Goal: Task Accomplishment & Management: Manage account settings

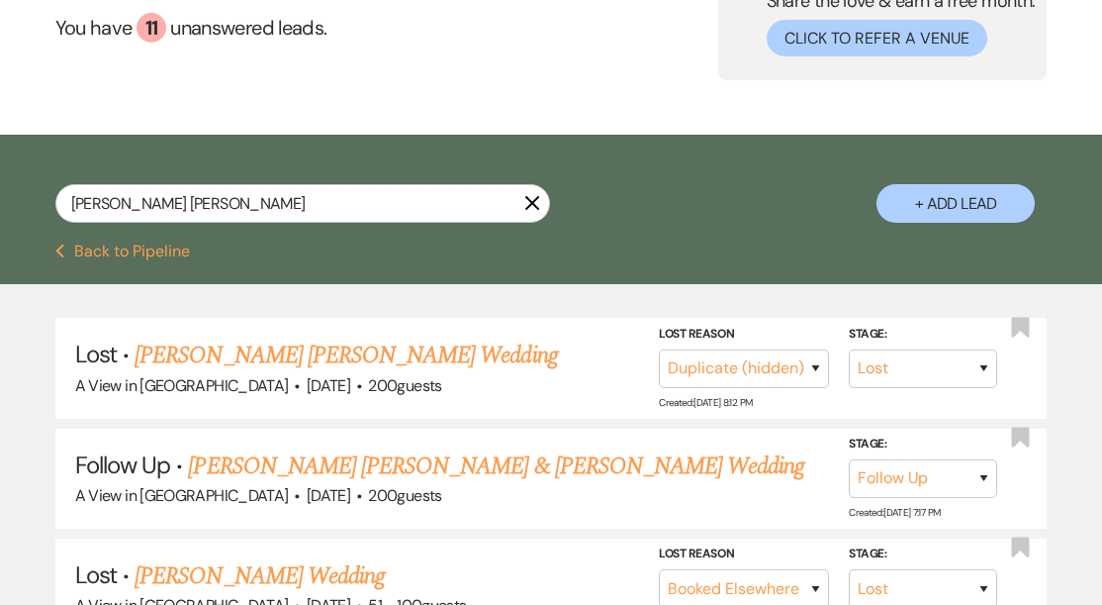
scroll to position [237, 0]
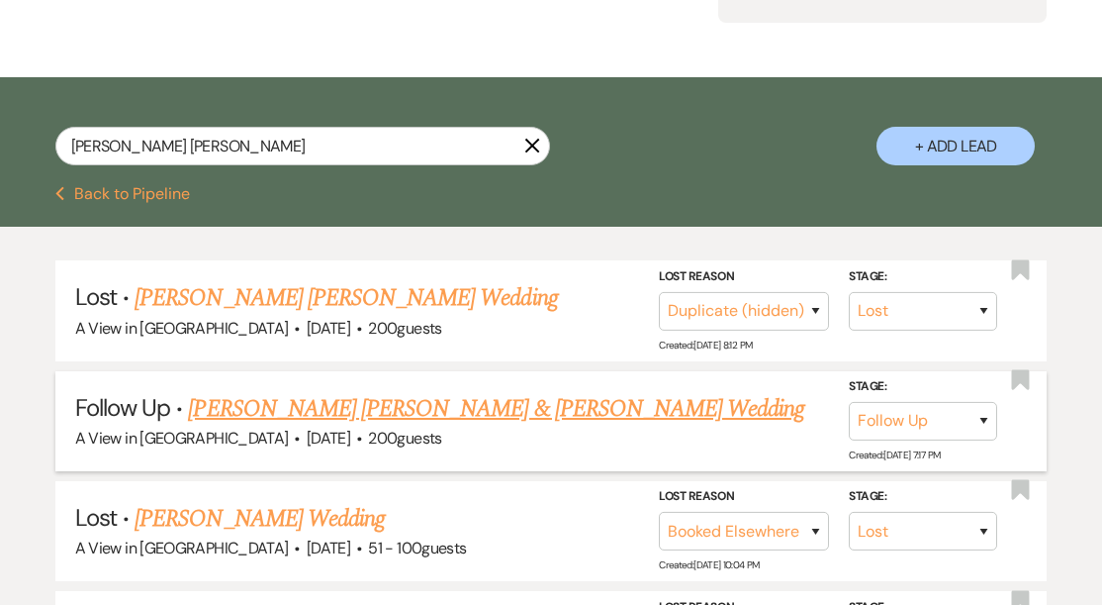
click at [307, 405] on link "[PERSON_NAME] [PERSON_NAME] & [PERSON_NAME] Wedding" at bounding box center [496, 409] width 616 height 36
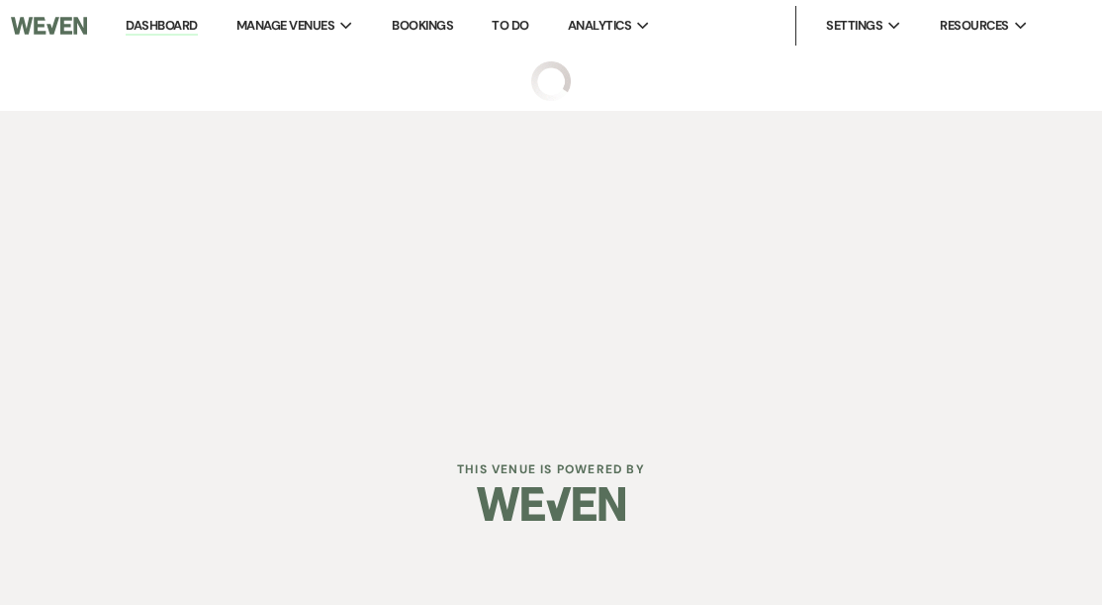
select select "9"
select select "5"
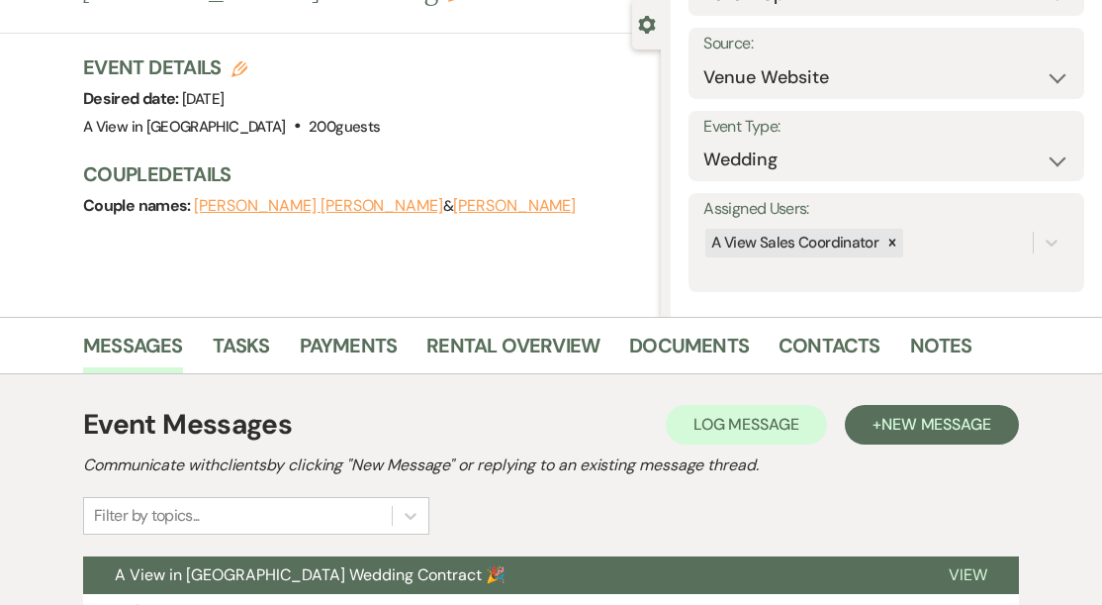
scroll to position [181, 0]
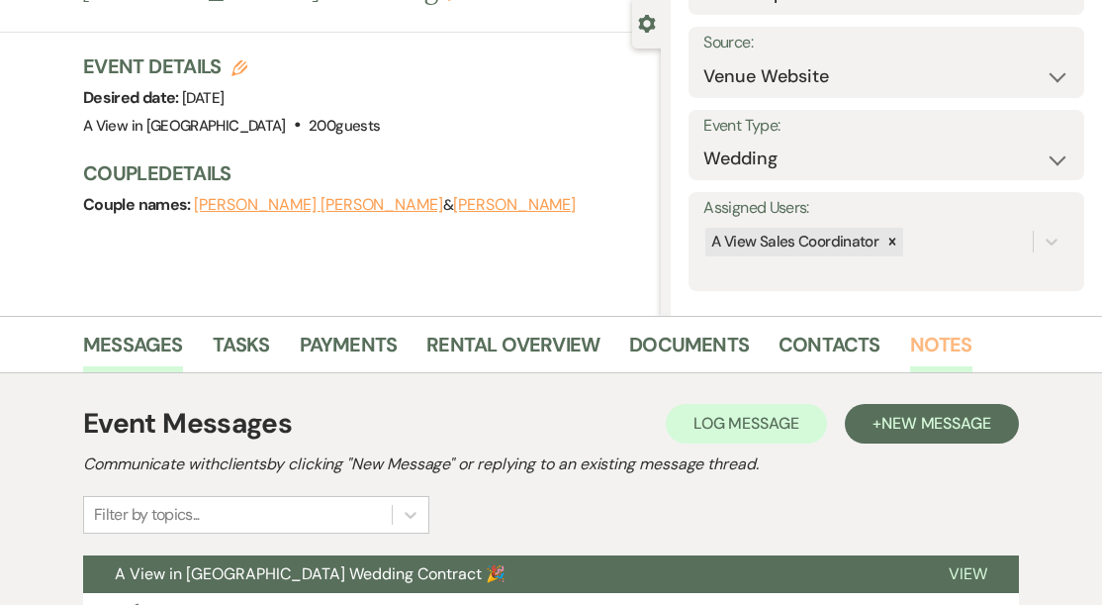
click at [944, 346] on link "Notes" at bounding box center [941, 351] width 62 height 44
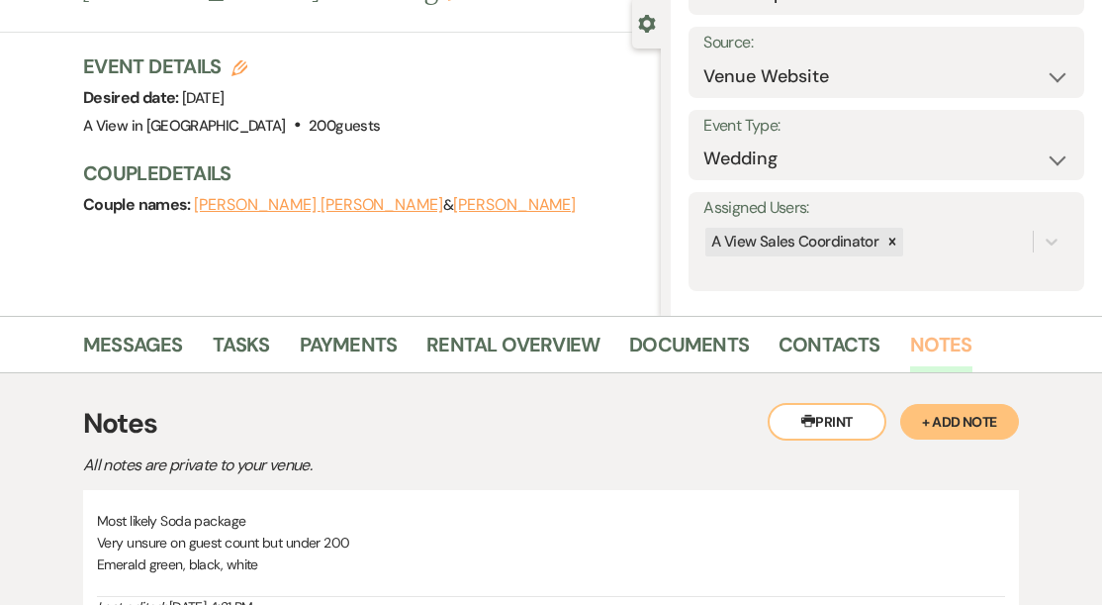
scroll to position [426, 0]
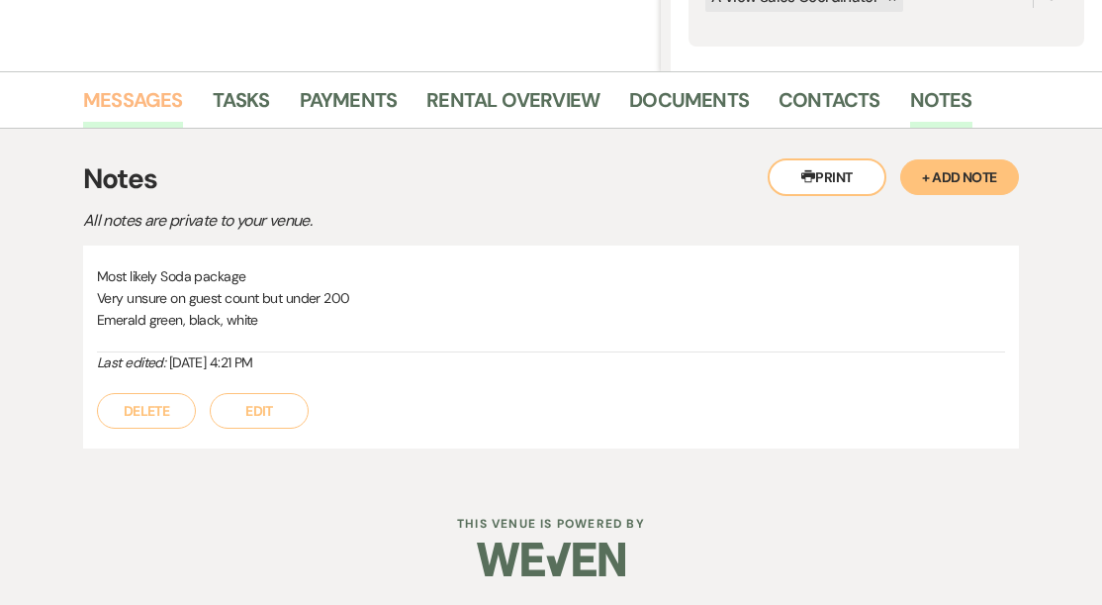
click at [123, 94] on link "Messages" at bounding box center [133, 106] width 100 height 44
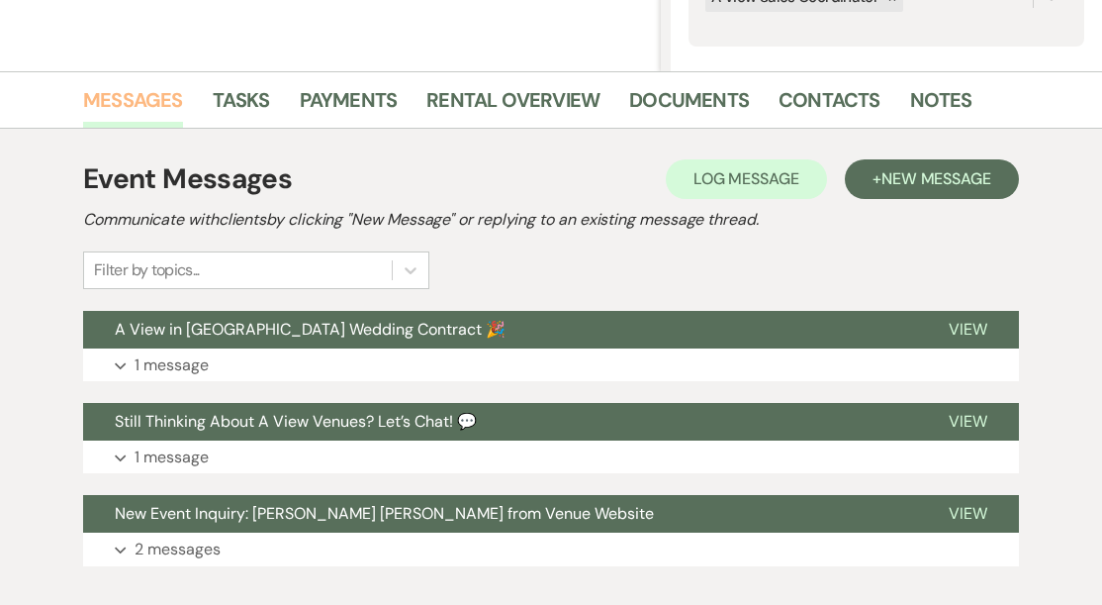
scroll to position [543, 0]
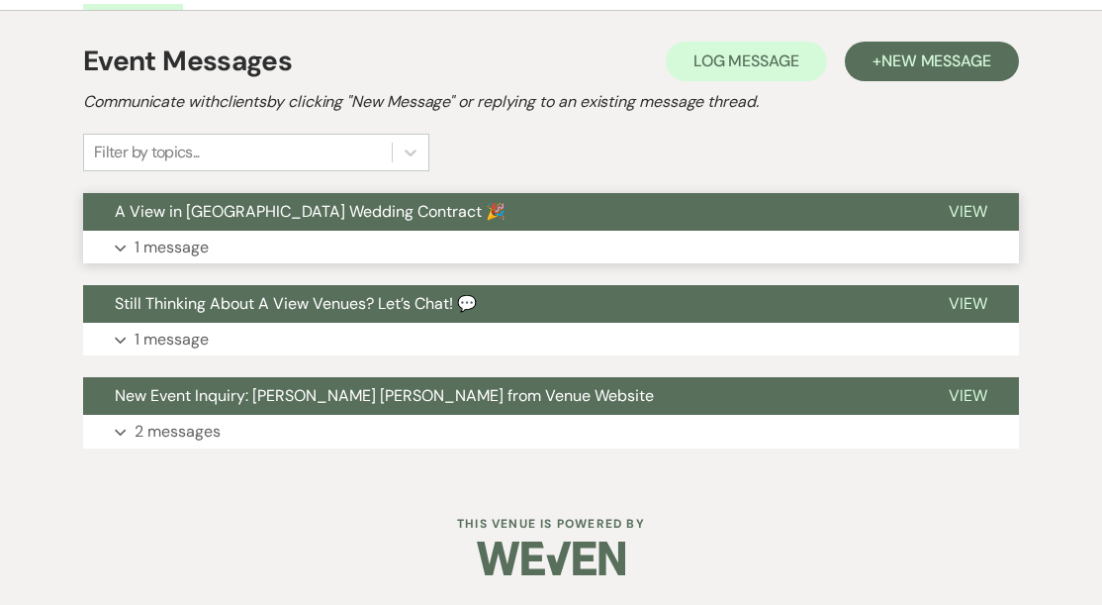
click at [200, 239] on p "1 message" at bounding box center [172, 248] width 74 height 26
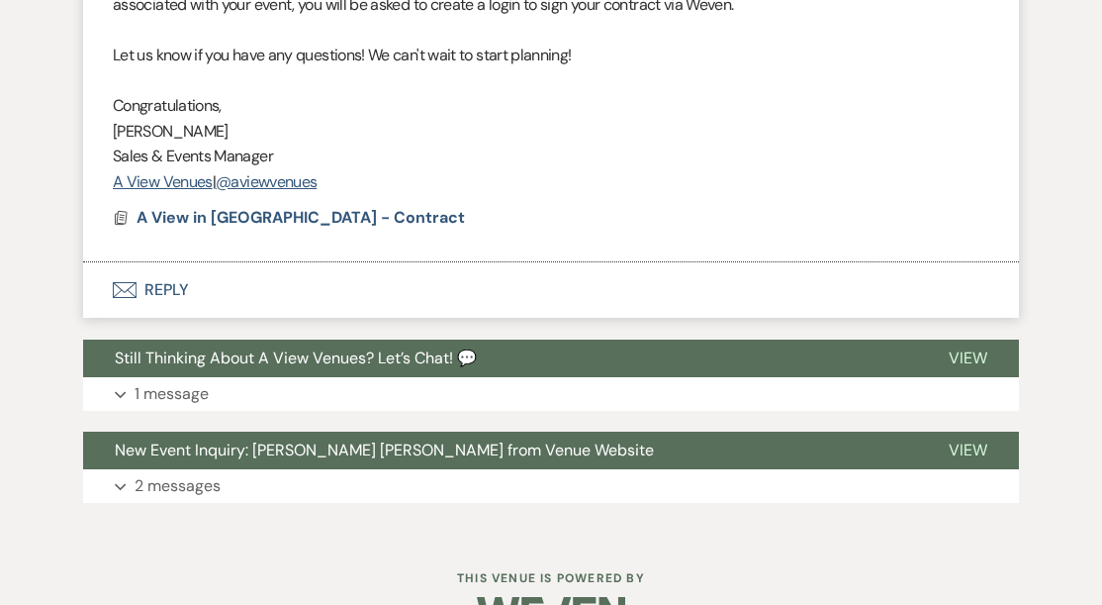
scroll to position [1109, 0]
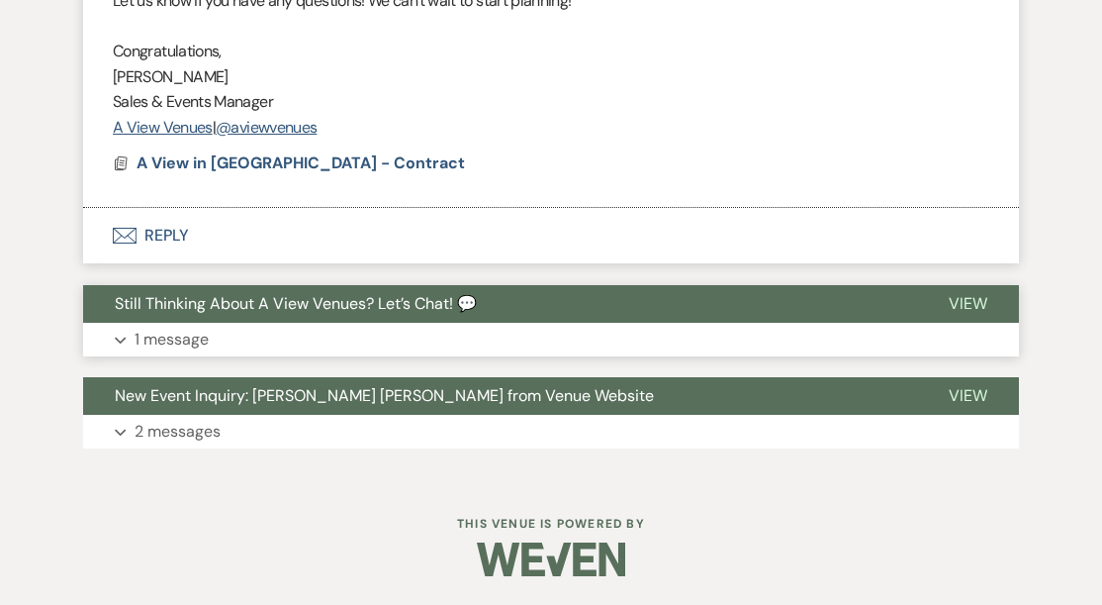
click at [361, 338] on button "Expand 1 message" at bounding box center [551, 340] width 936 height 34
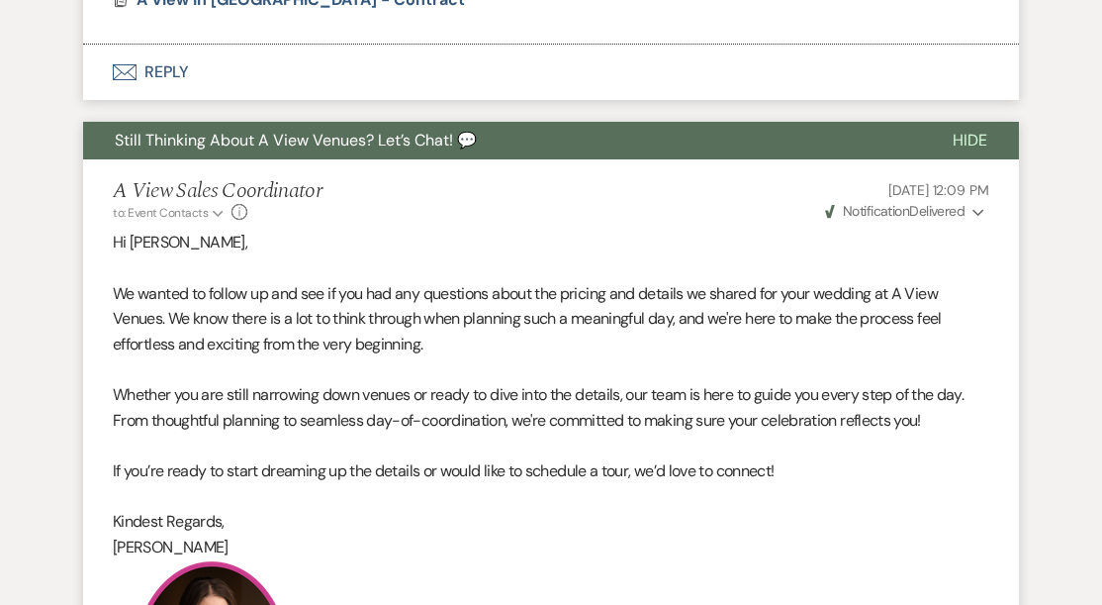
scroll to position [1280, 0]
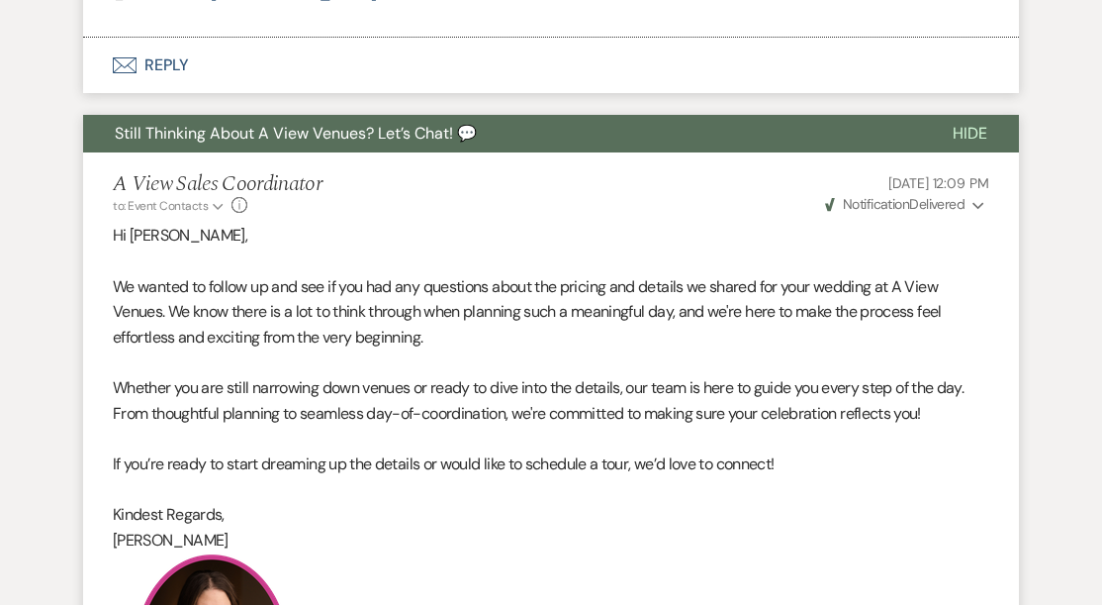
click at [890, 216] on li "A View Sales Coordinator to: Event Contacts Expand Info [DATE] 12:09 PM Weven C…" at bounding box center [551, 461] width 936 height 618
click at [875, 203] on span "Notification" at bounding box center [876, 204] width 66 height 18
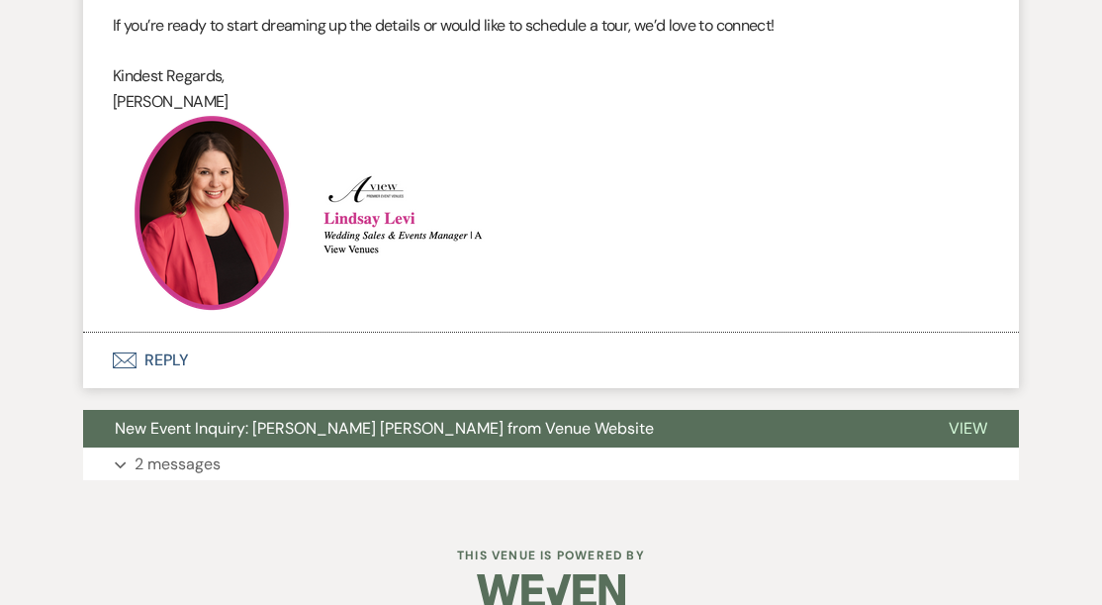
scroll to position [1751, 0]
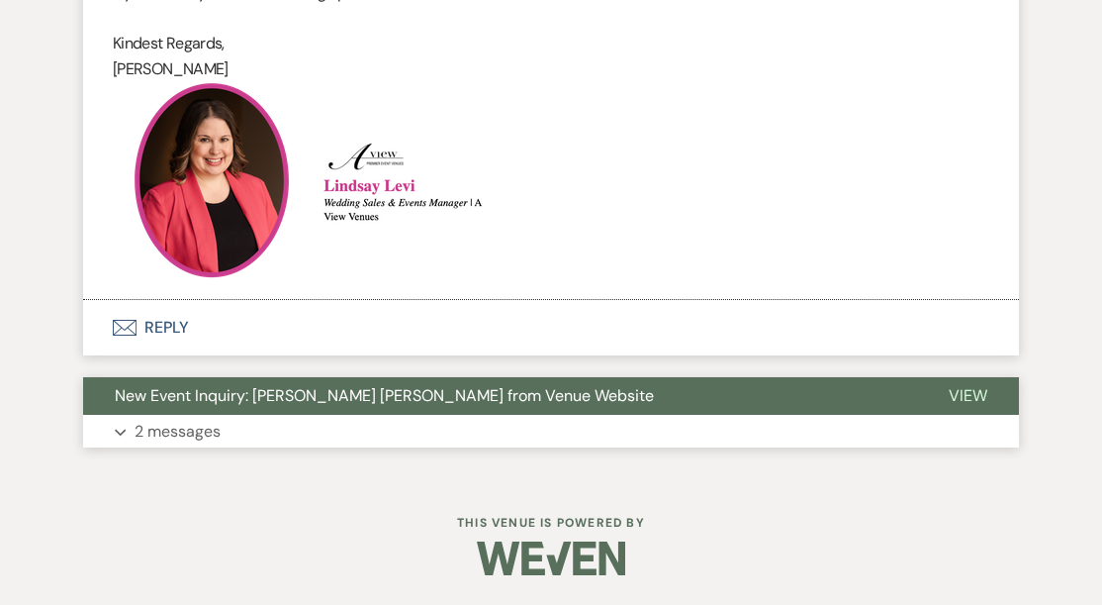
click at [355, 421] on button "Expand 2 messages" at bounding box center [551, 432] width 936 height 34
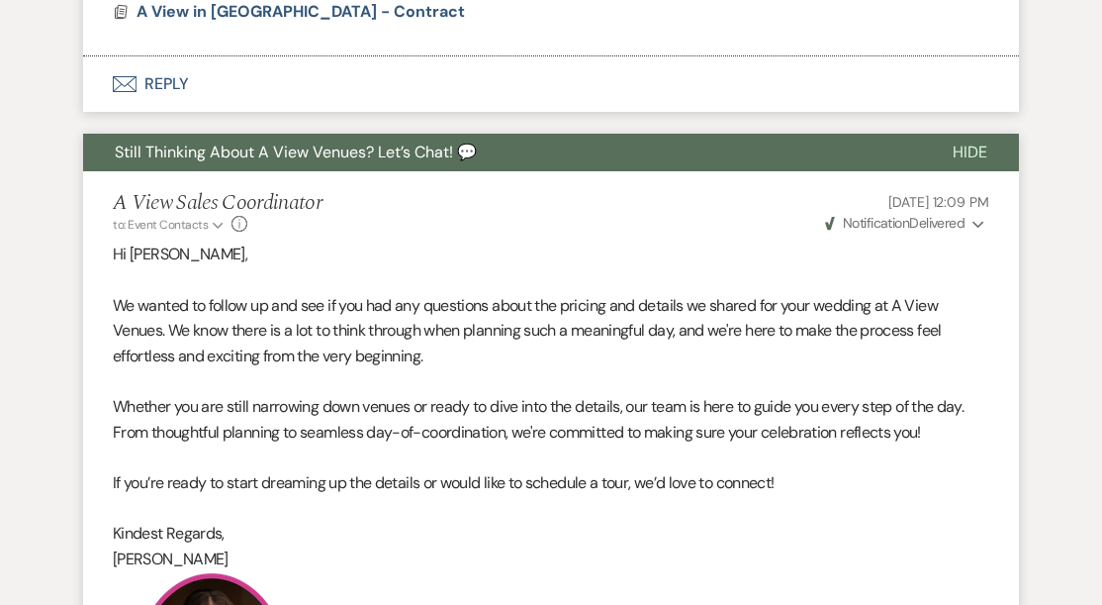
scroll to position [0, 0]
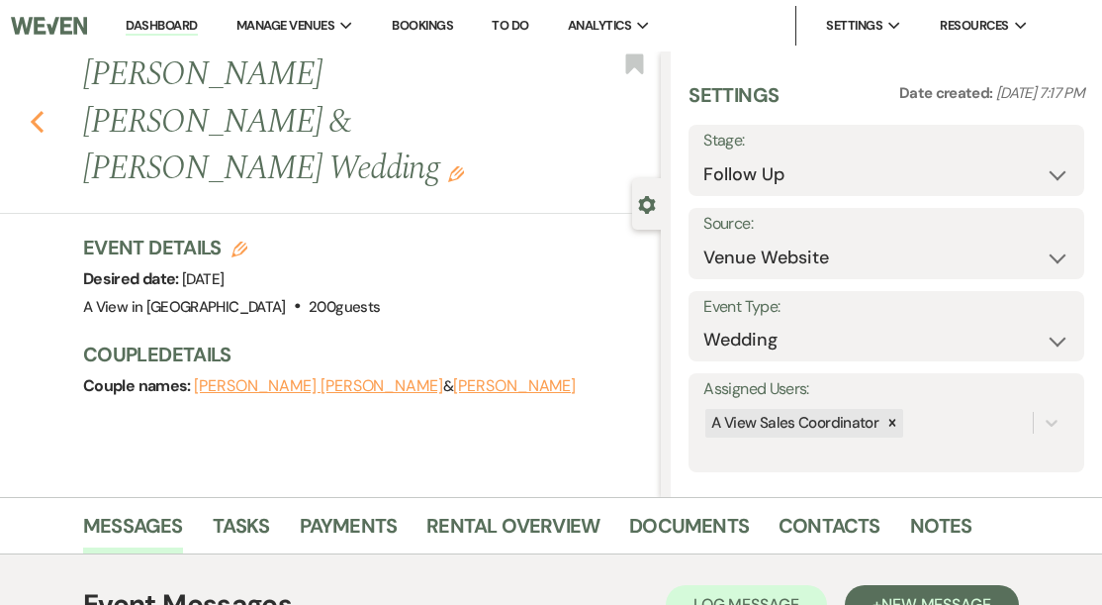
click at [36, 110] on icon "Previous" at bounding box center [37, 122] width 15 height 24
select select "8"
select select "4"
select select "9"
select select "8"
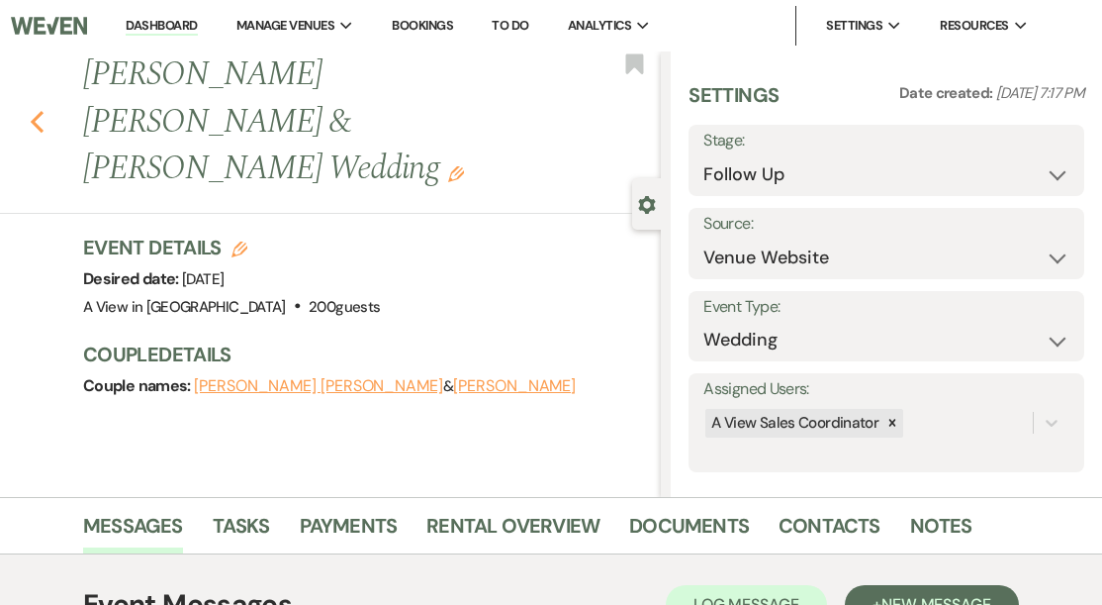
select select "6"
select select "8"
select select "4"
select select "8"
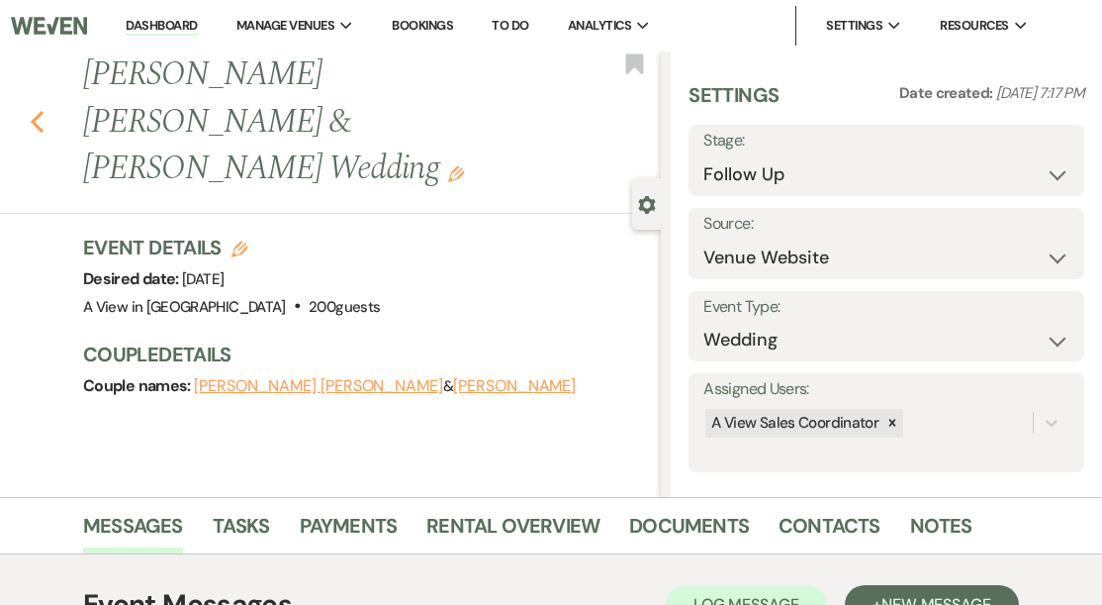
select select "6"
select select "8"
select select "4"
select select "8"
select select "4"
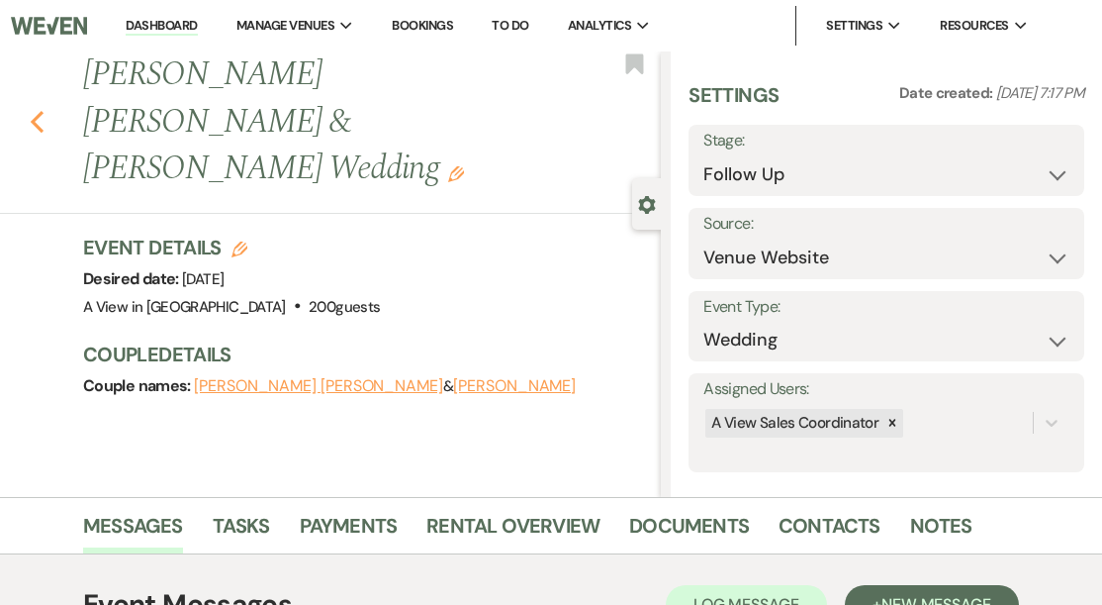
select select "8"
select select "4"
select select "8"
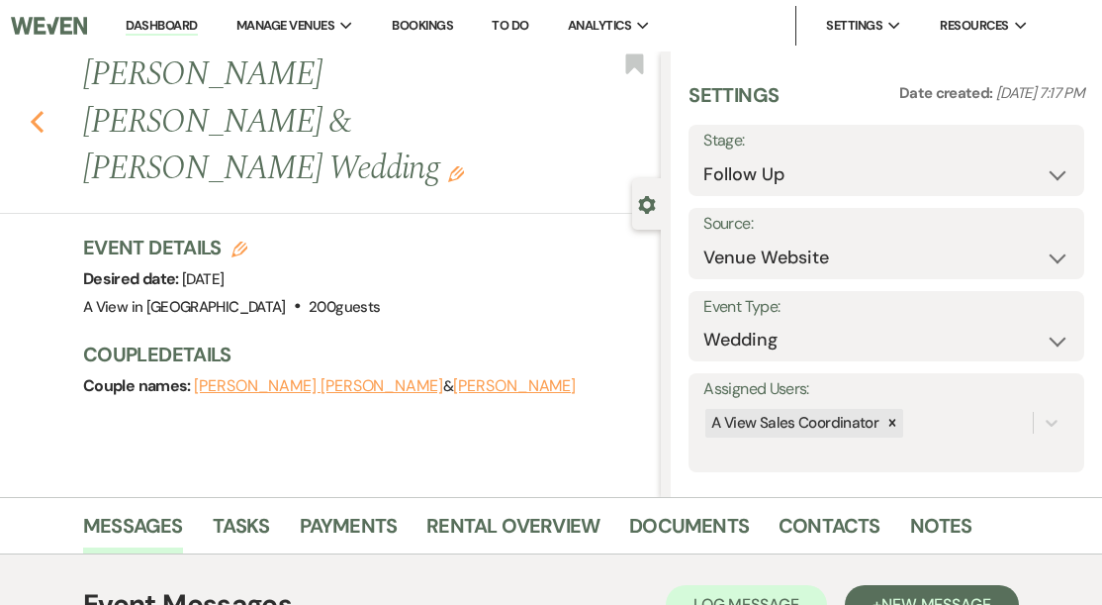
select select "8"
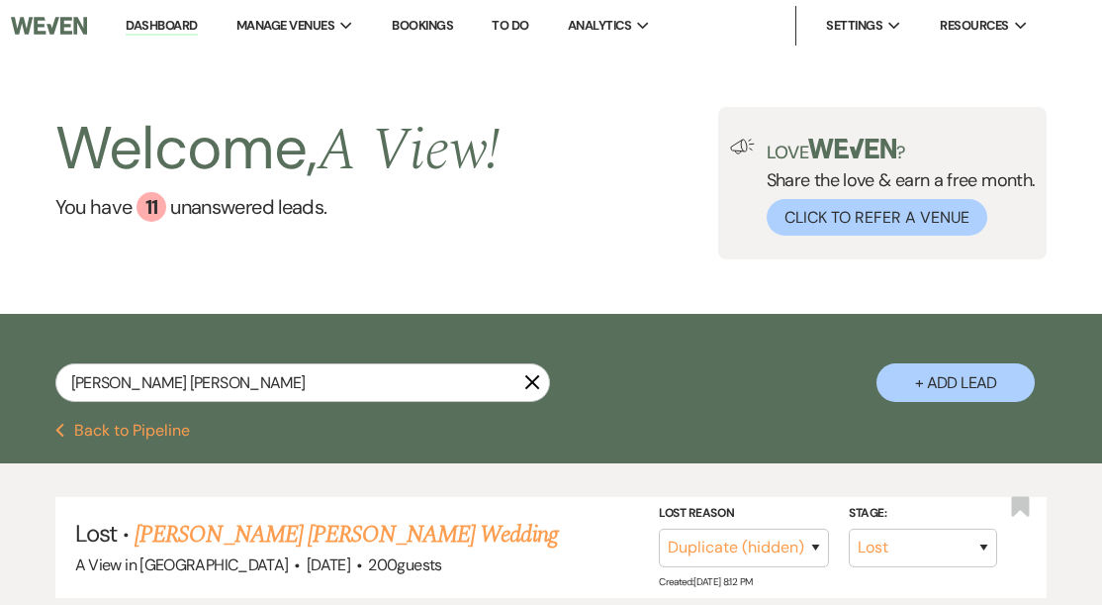
click at [536, 383] on icon "X" at bounding box center [532, 382] width 16 height 16
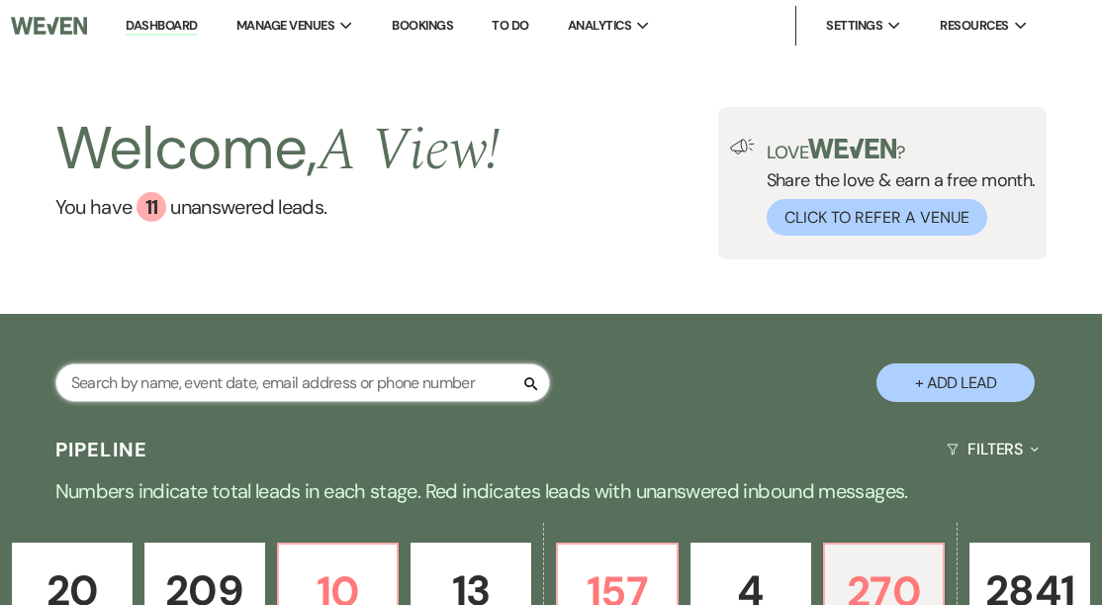
click at [340, 386] on input "text" at bounding box center [302, 382] width 495 height 39
paste input "[PERSON_NAME]"
type input "[PERSON_NAME]"
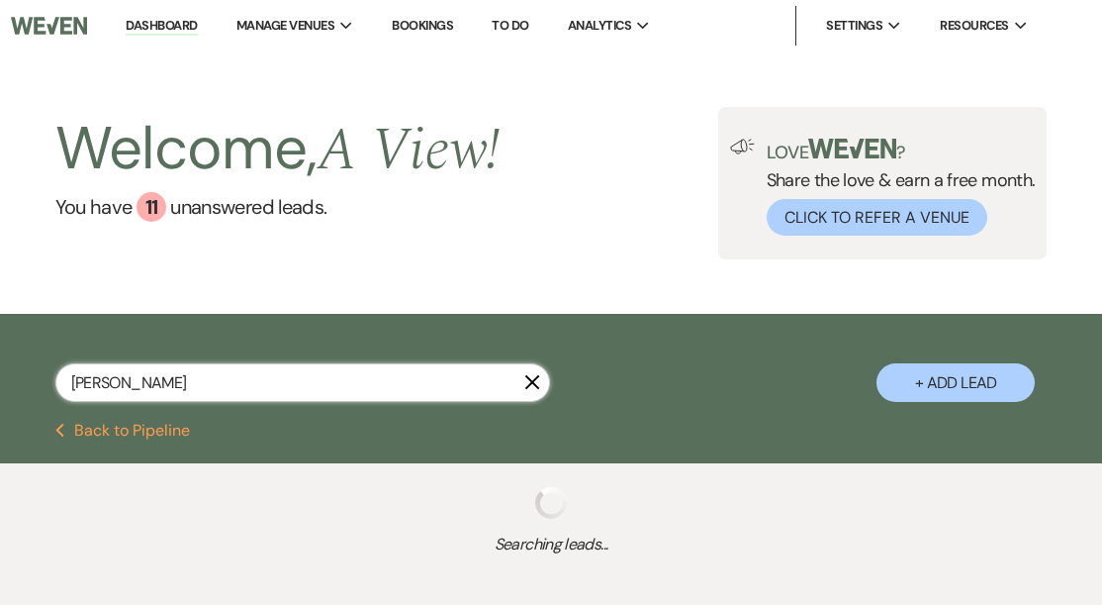
select select "9"
select select "4"
select select "8"
select select "4"
select select "8"
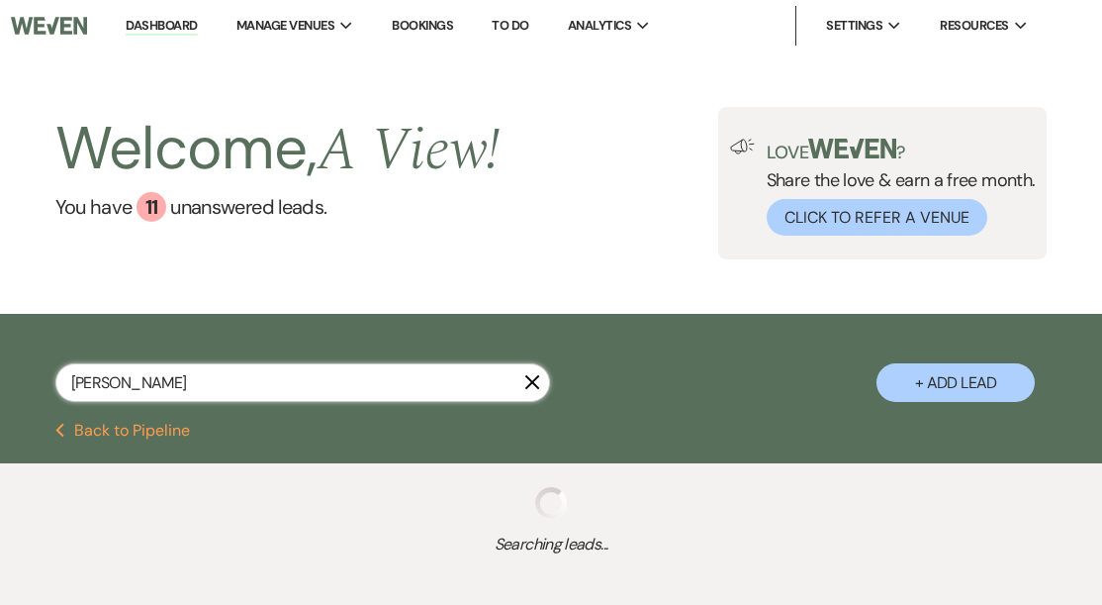
select select "4"
select select "9"
select select "8"
select select "6"
select select "8"
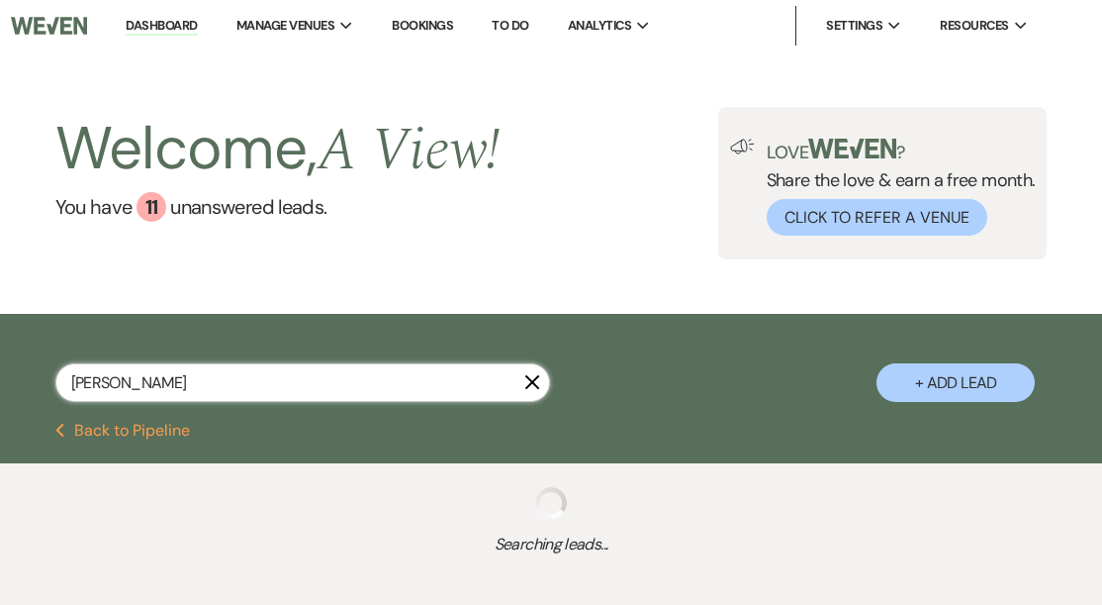
select select "4"
select select "8"
select select "4"
select select "8"
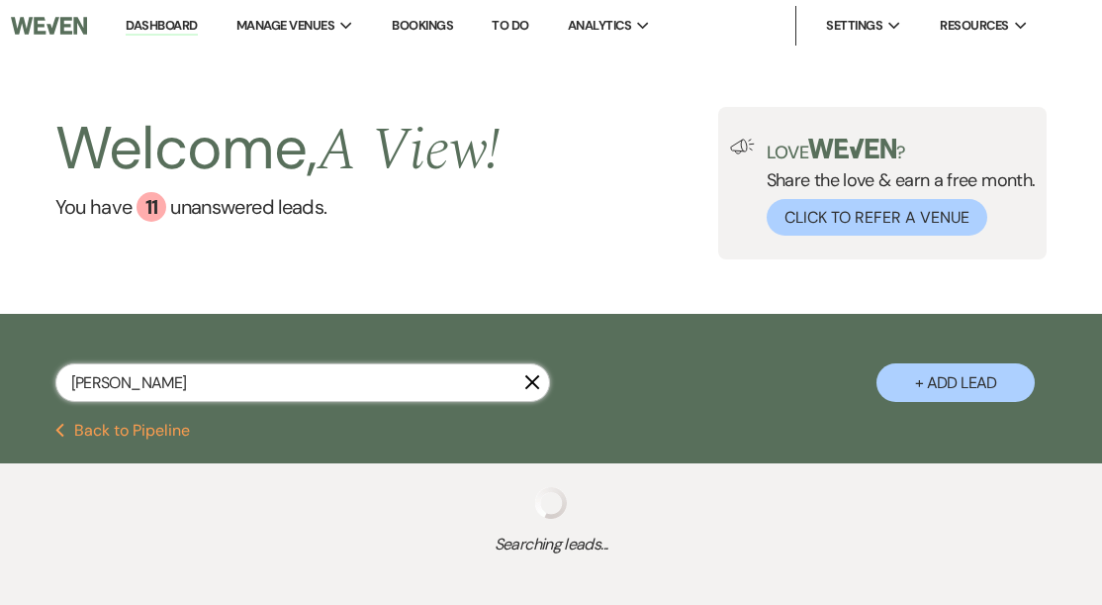
select select "6"
select select "8"
select select "4"
select select "8"
select select "6"
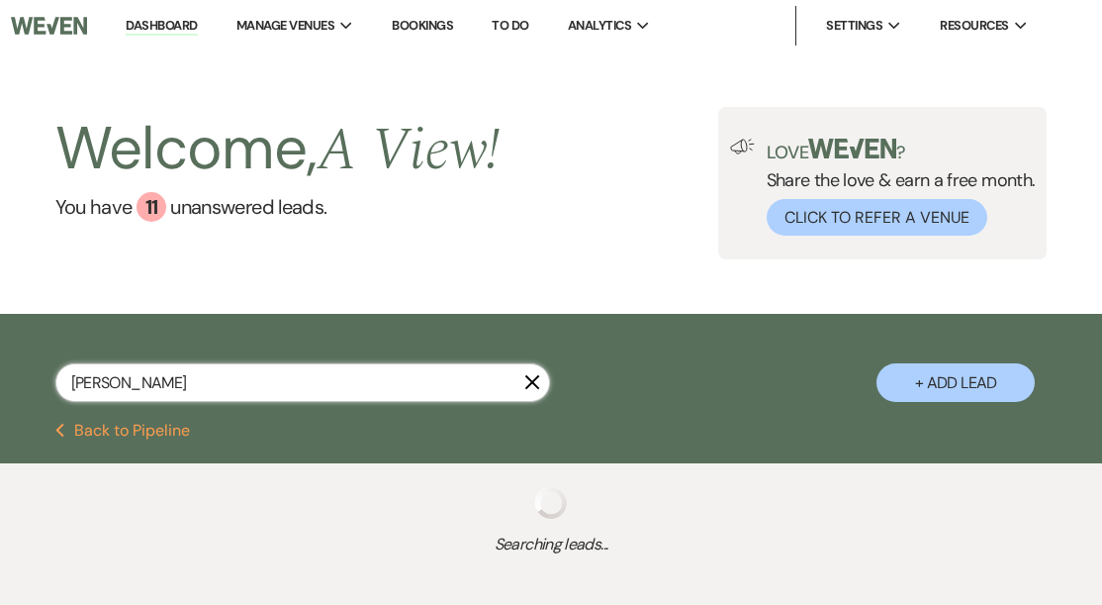
select select "8"
select select "5"
select select "8"
select select "4"
select select "8"
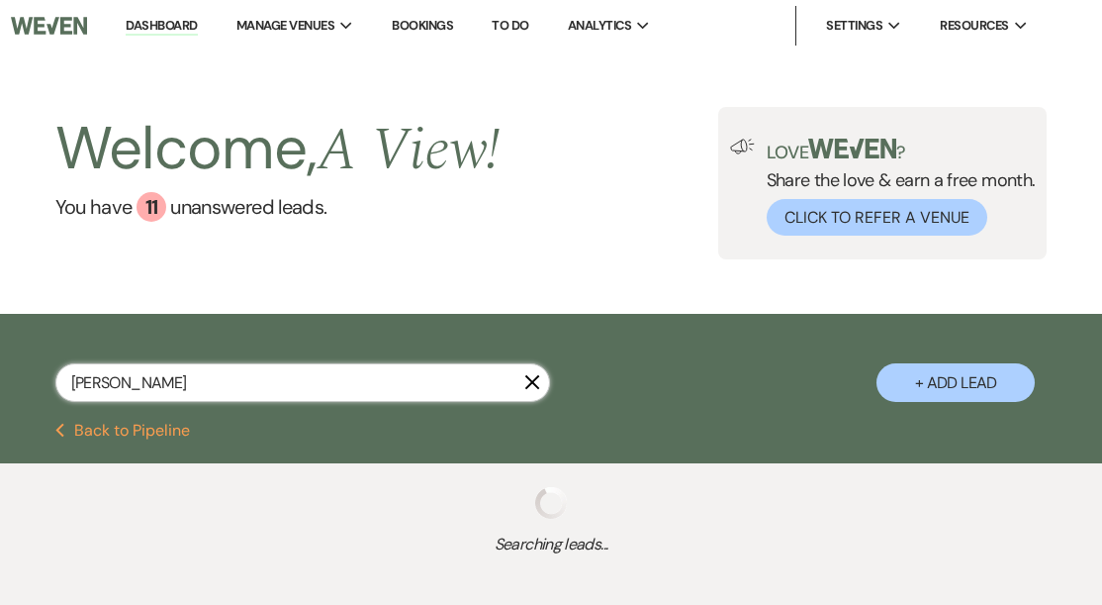
select select "4"
select select "8"
select select "5"
select select "8"
select select "6"
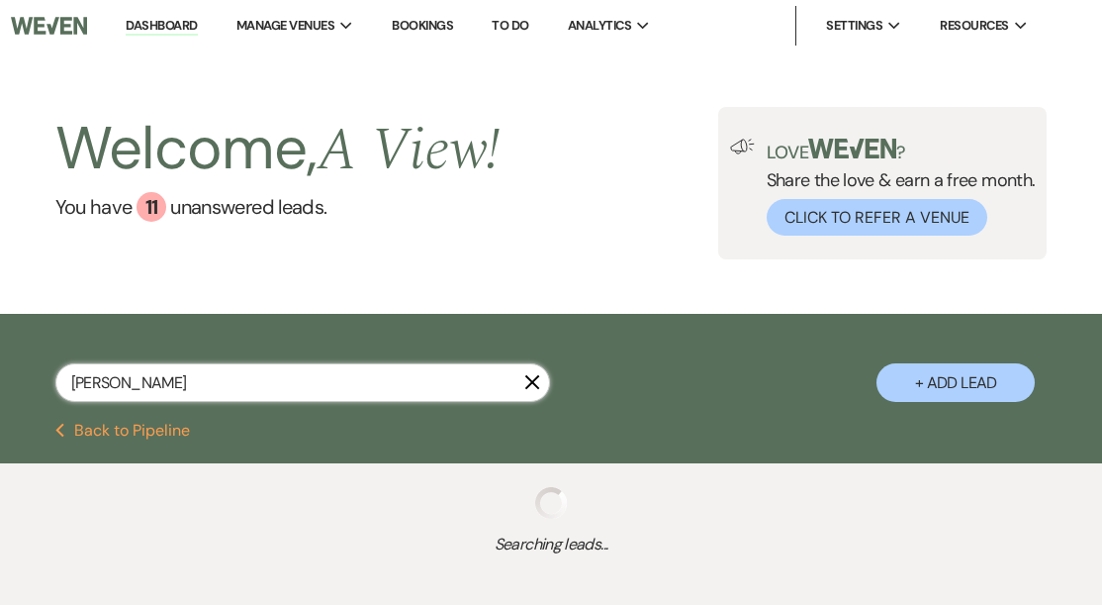
select select "5"
select select "8"
select select "5"
select select "8"
select select "4"
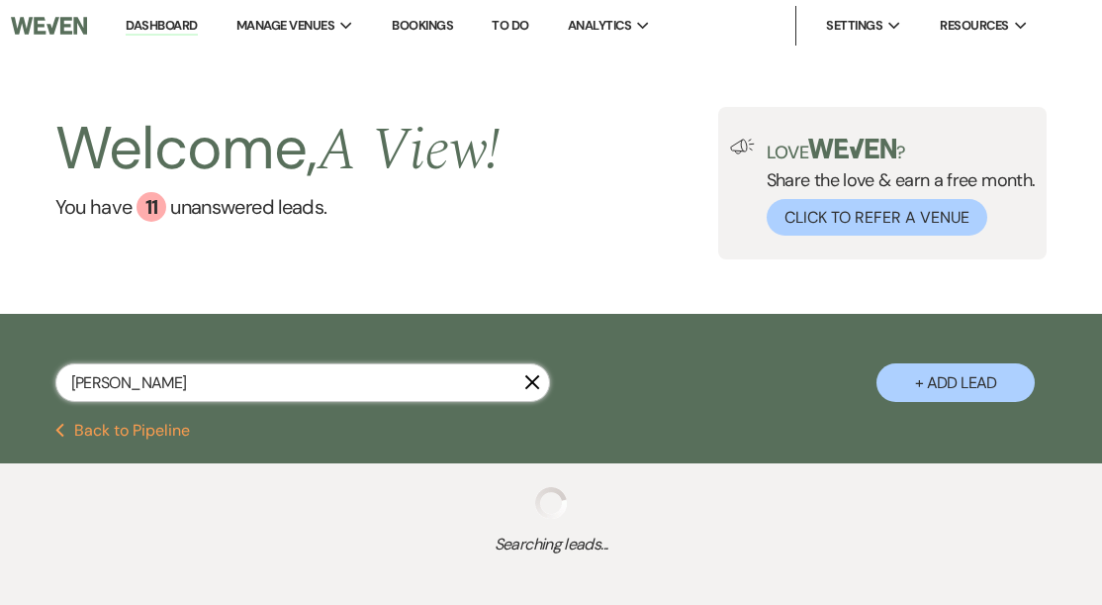
select select "8"
select select "5"
select select "8"
select select "5"
select select "8"
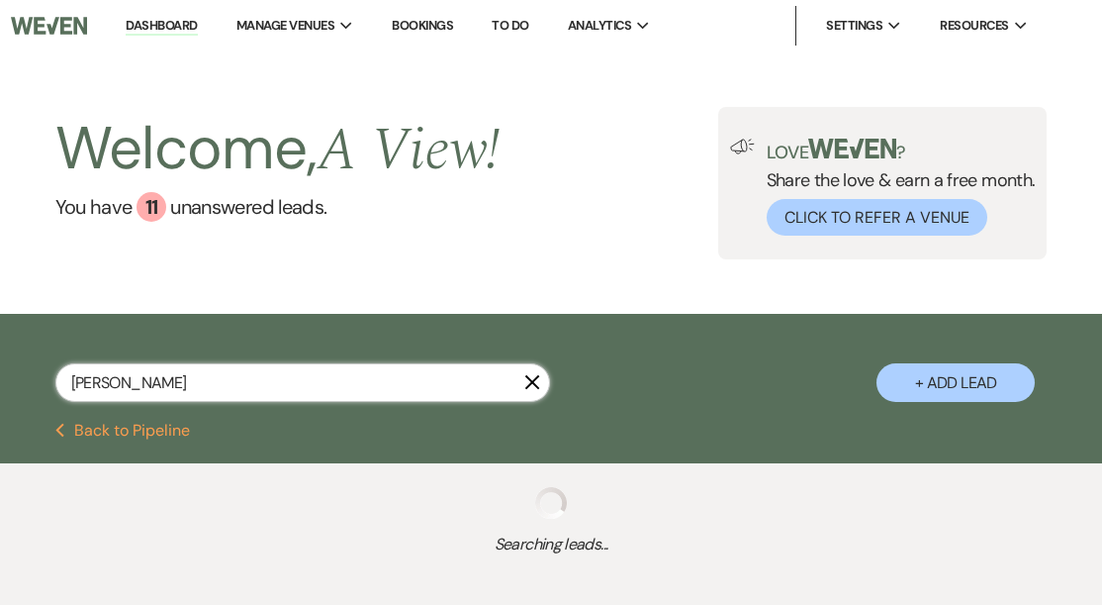
select select "5"
select select "8"
select select "5"
select select "8"
select select "4"
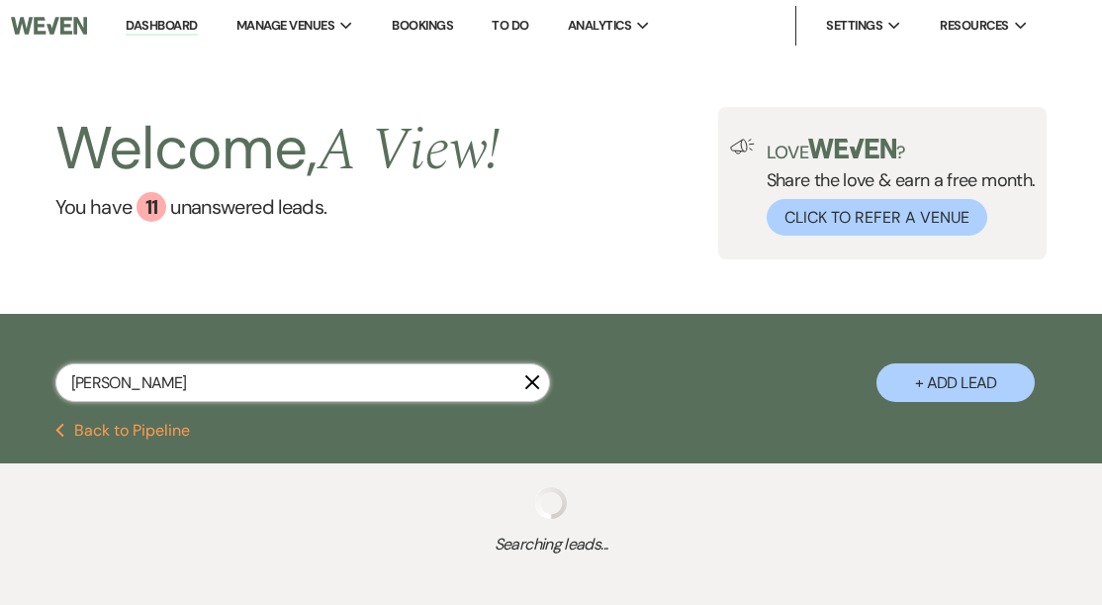
select select "8"
select select "5"
select select "8"
select select "4"
select select "8"
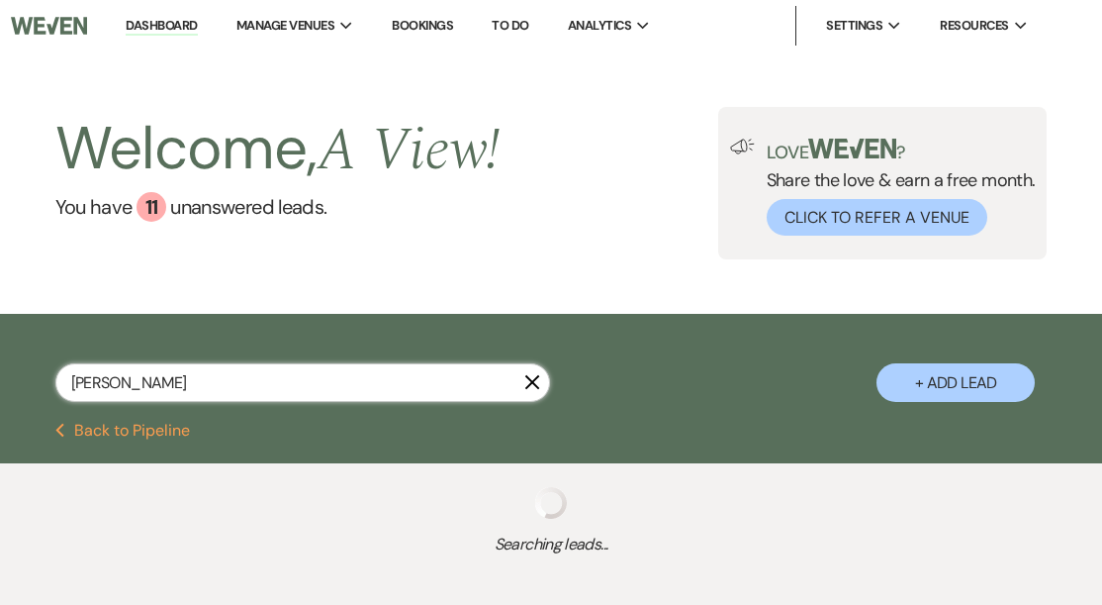
select select "5"
select select "8"
select select "4"
select select "8"
select select "4"
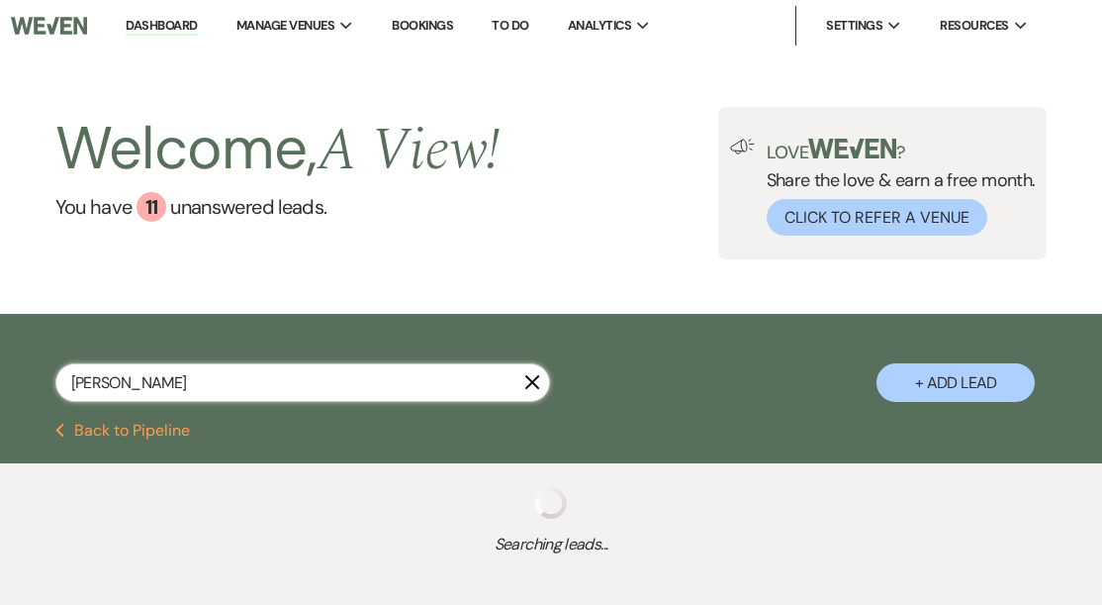
select select "8"
select select "4"
select select "8"
select select "4"
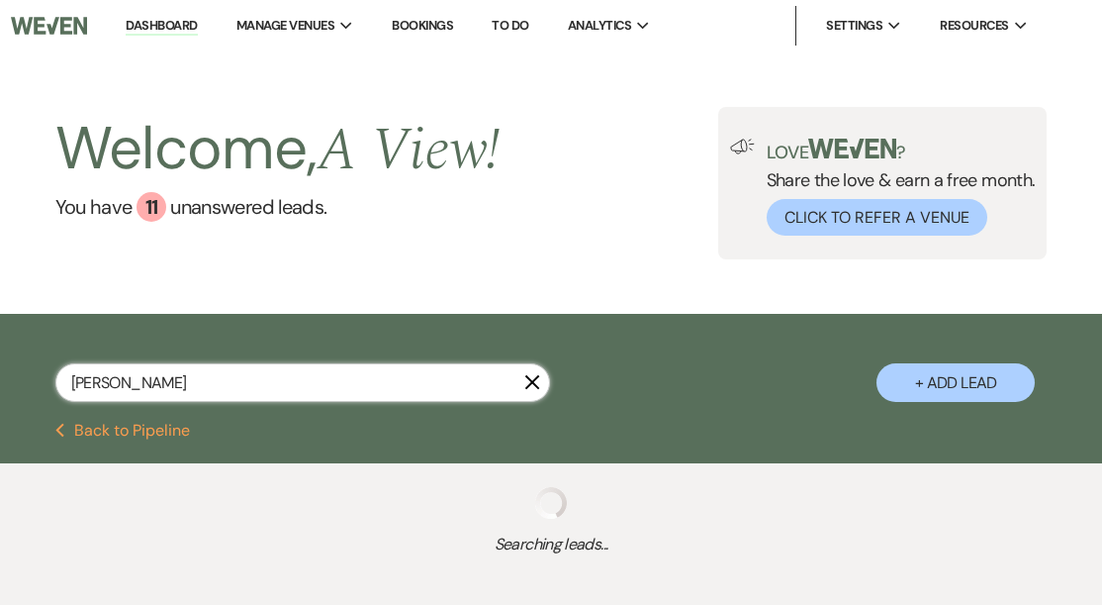
select select "8"
select select "5"
select select "8"
select select "5"
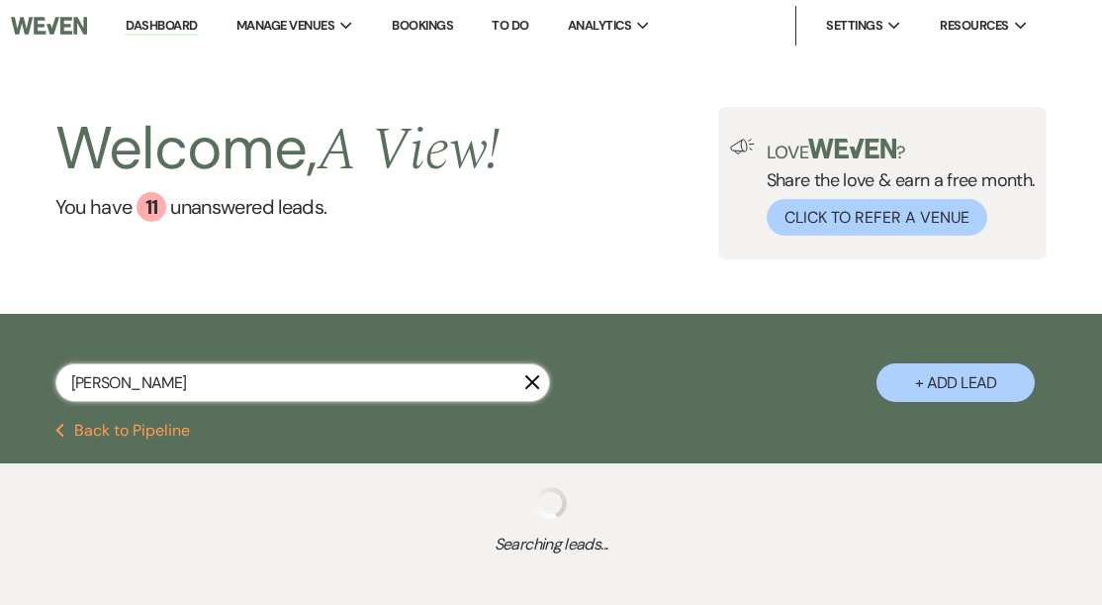
select select "8"
select select "4"
select select "5"
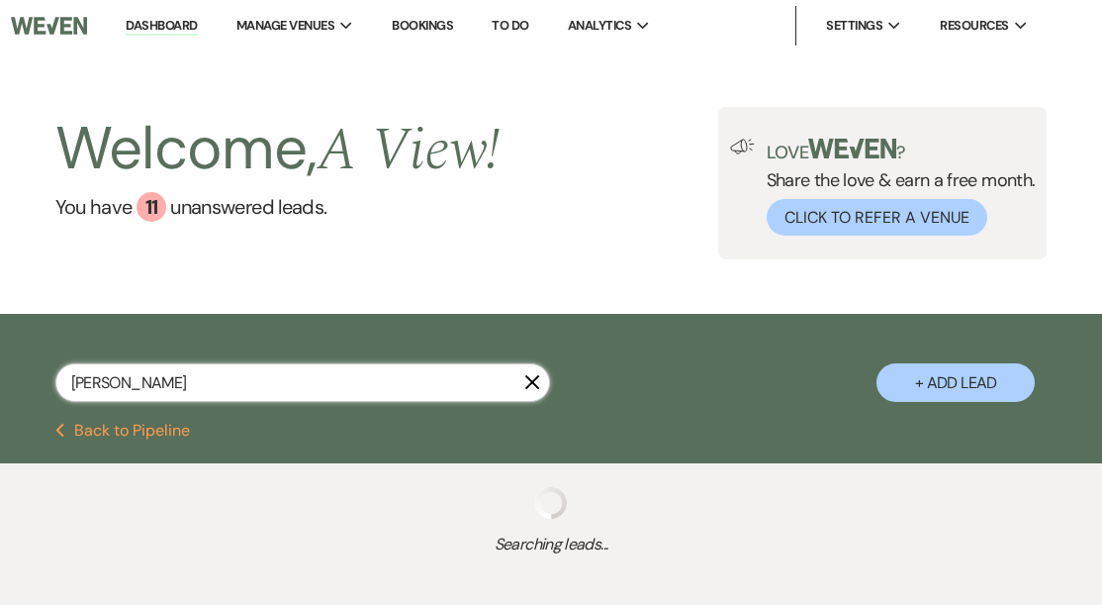
select select "8"
select select "6"
select select "8"
select select "4"
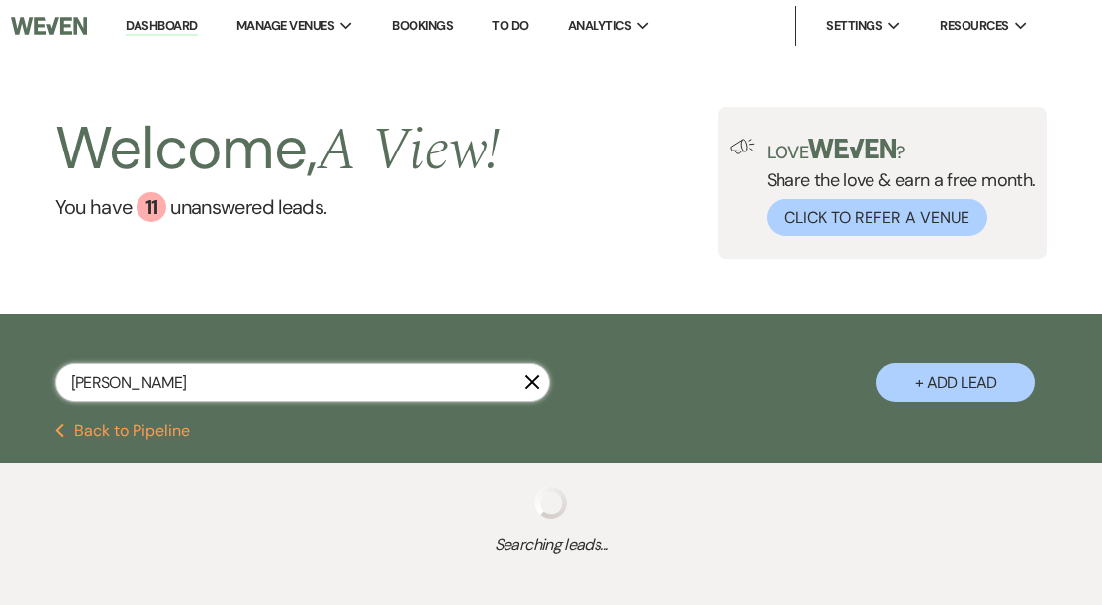
select select "8"
select select "4"
select select "8"
select select "4"
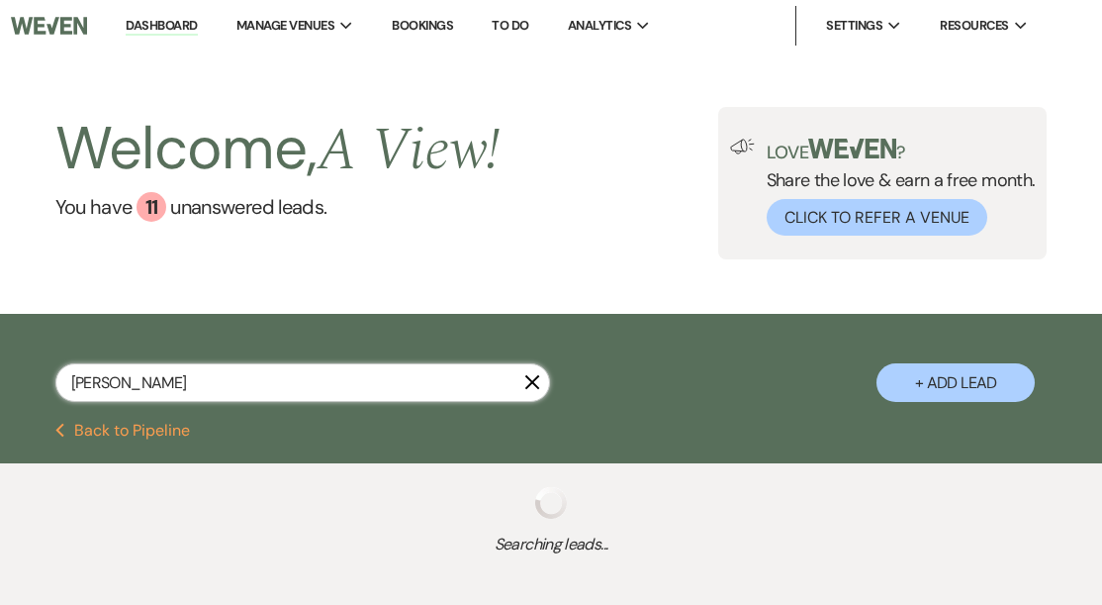
select select "8"
select select "4"
select select "8"
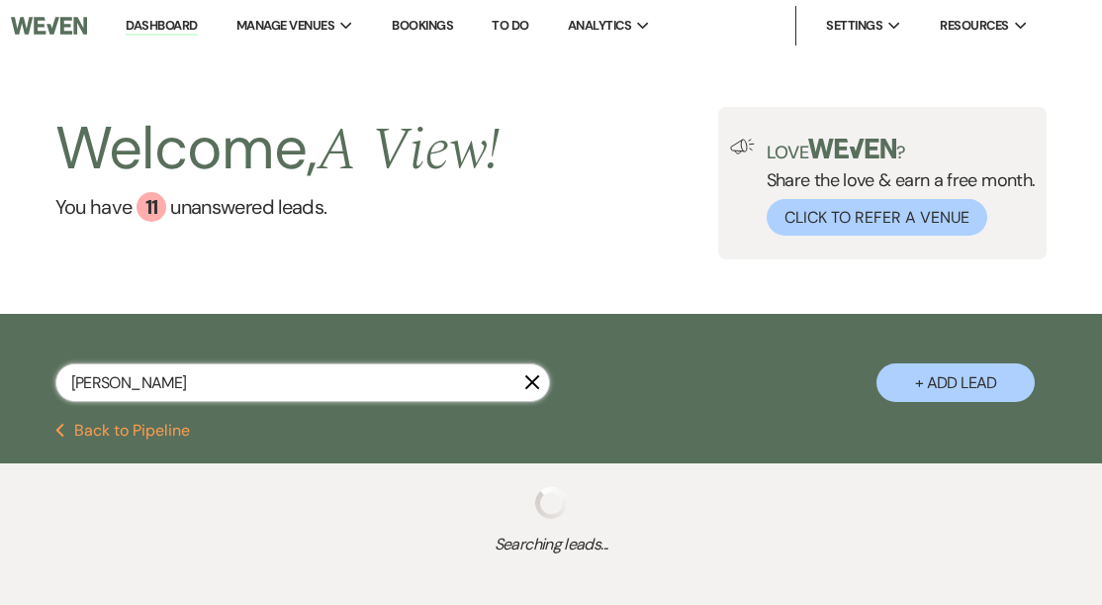
select select "8"
select select "4"
select select "8"
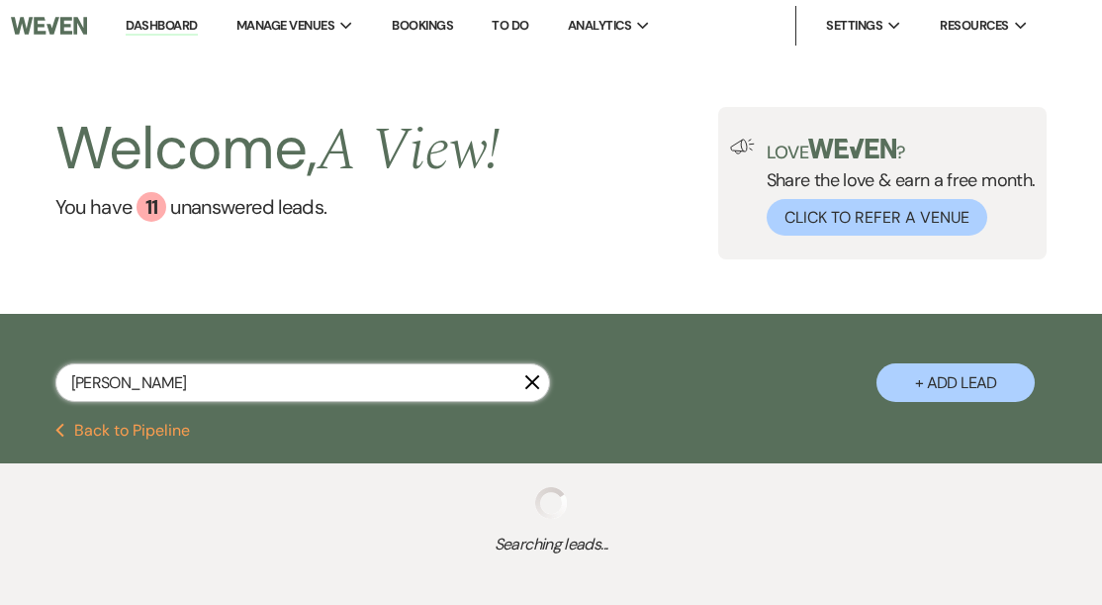
select select "4"
select select "8"
select select "7"
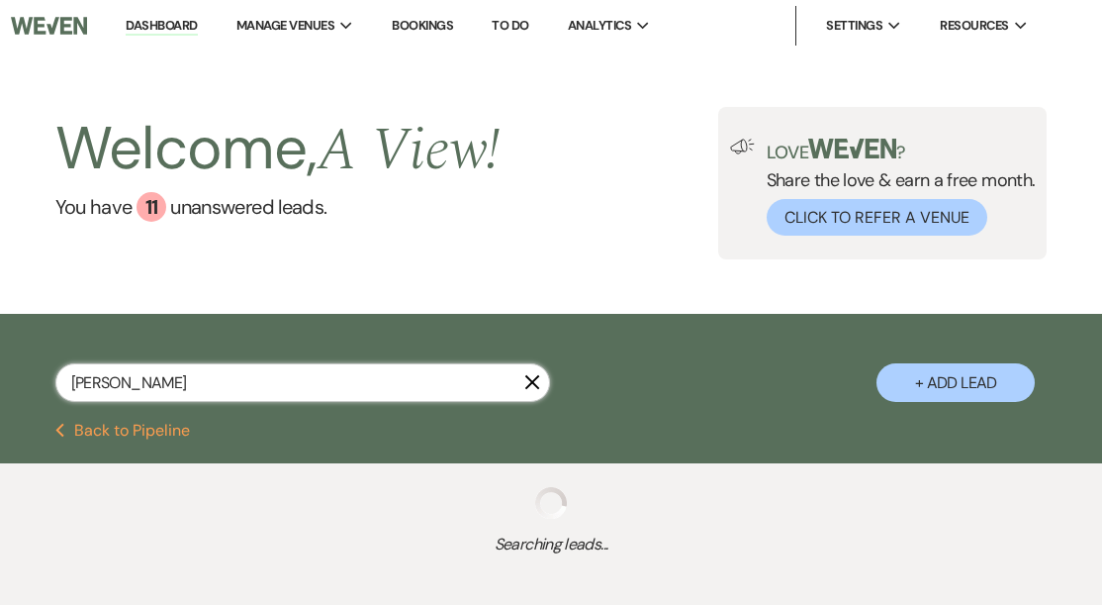
select select "8"
select select "4"
select select "8"
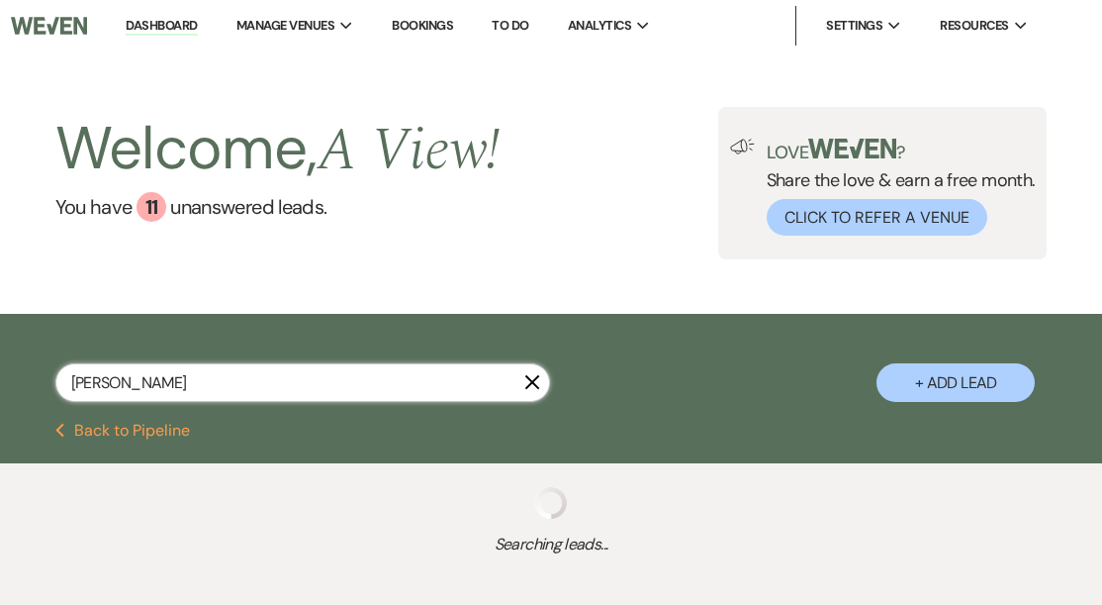
select select "8"
select select "4"
select select "8"
select select "4"
select select "8"
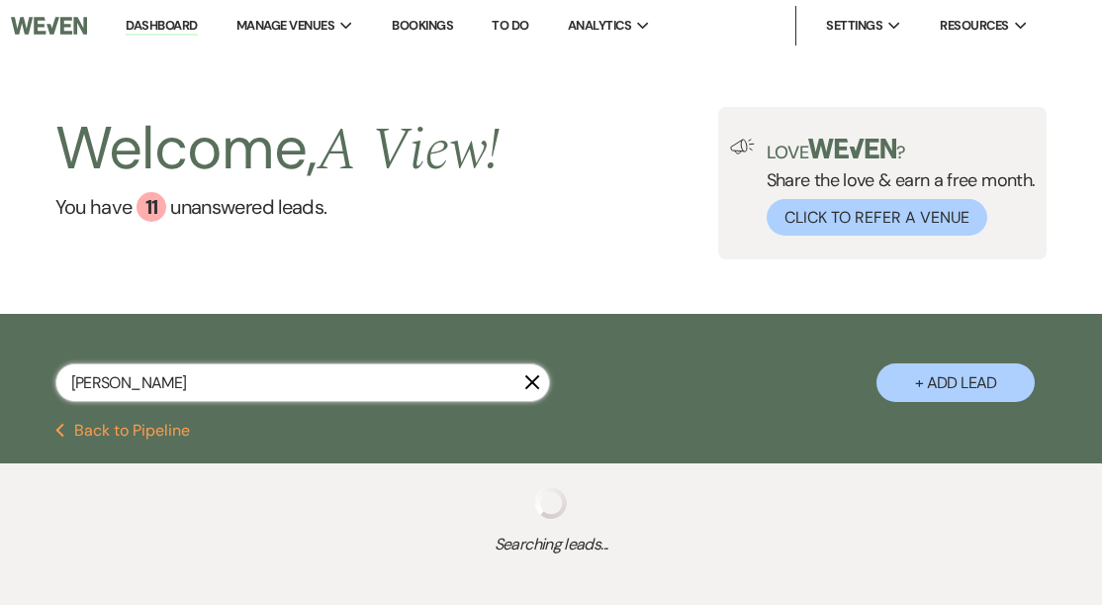
select select "8"
select select "4"
select select "8"
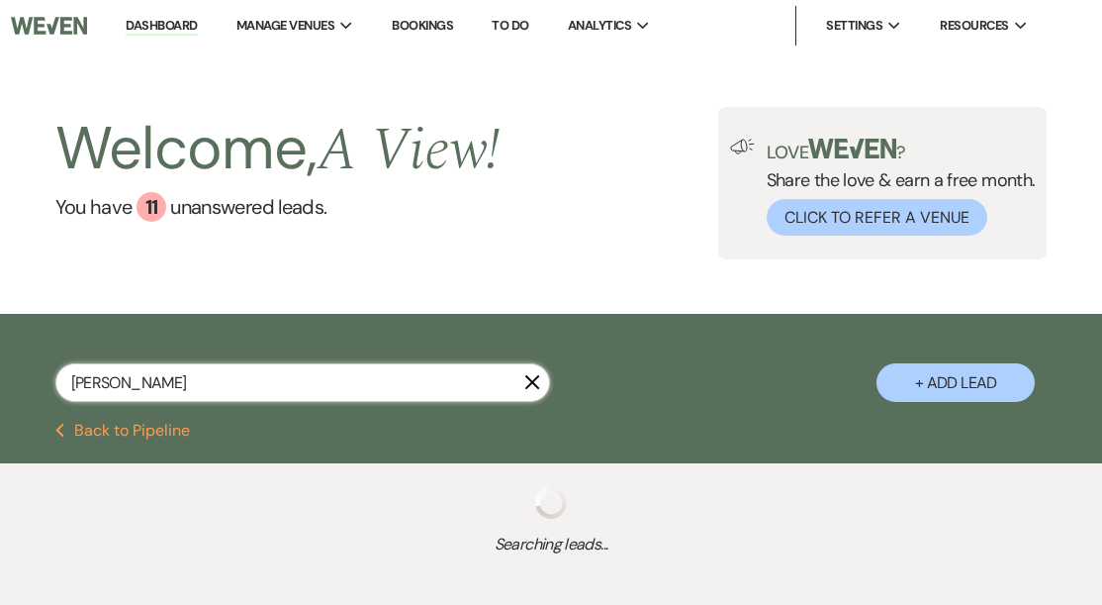
select select "8"
select select "4"
select select "8"
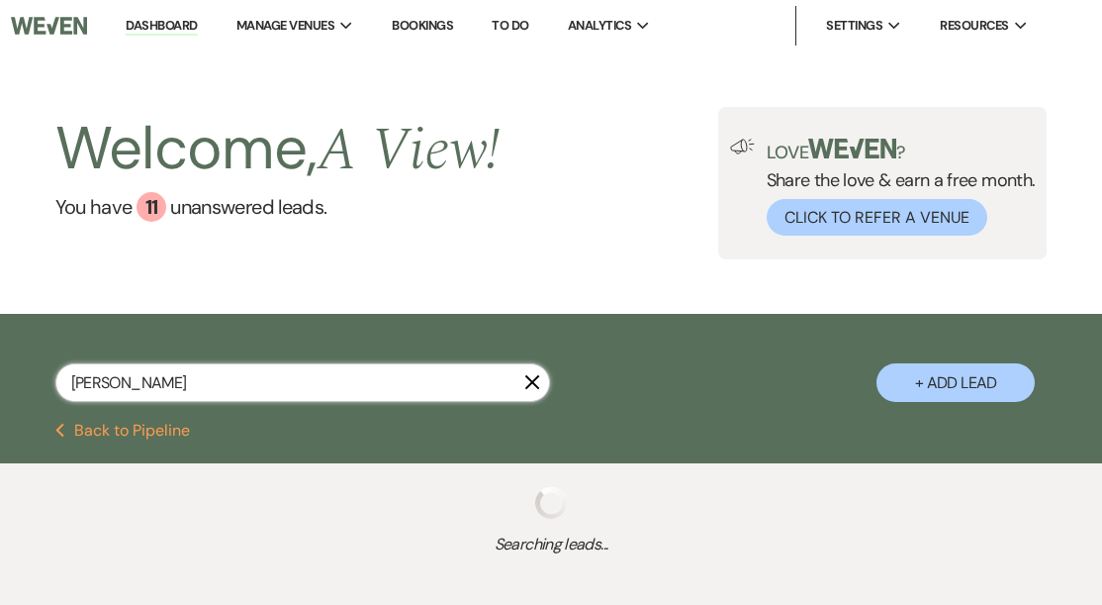
select select "4"
select select "8"
select select "4"
select select "8"
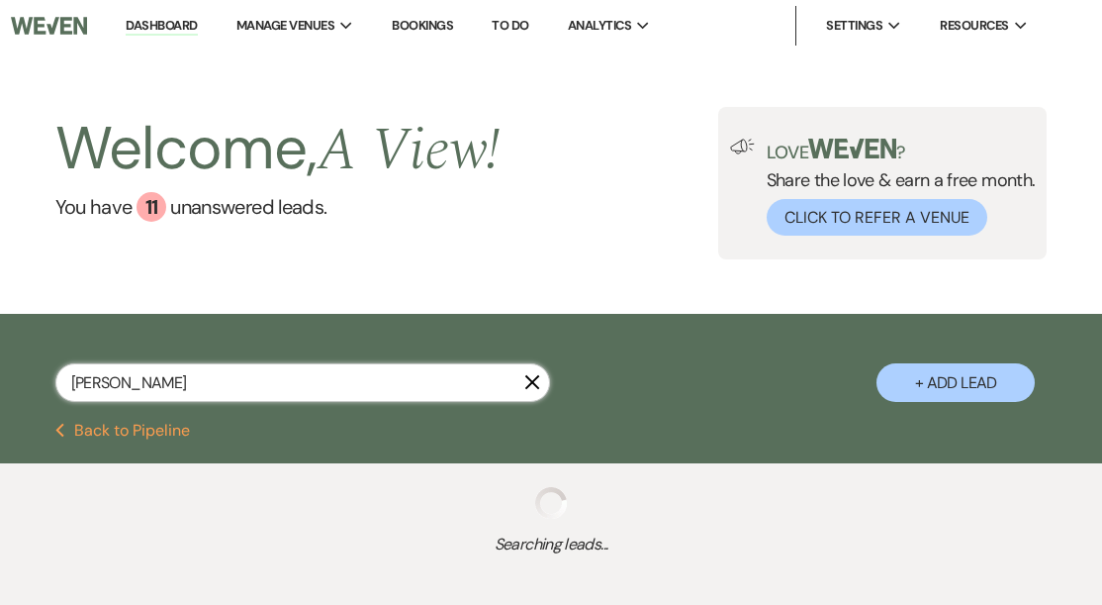
select select "8"
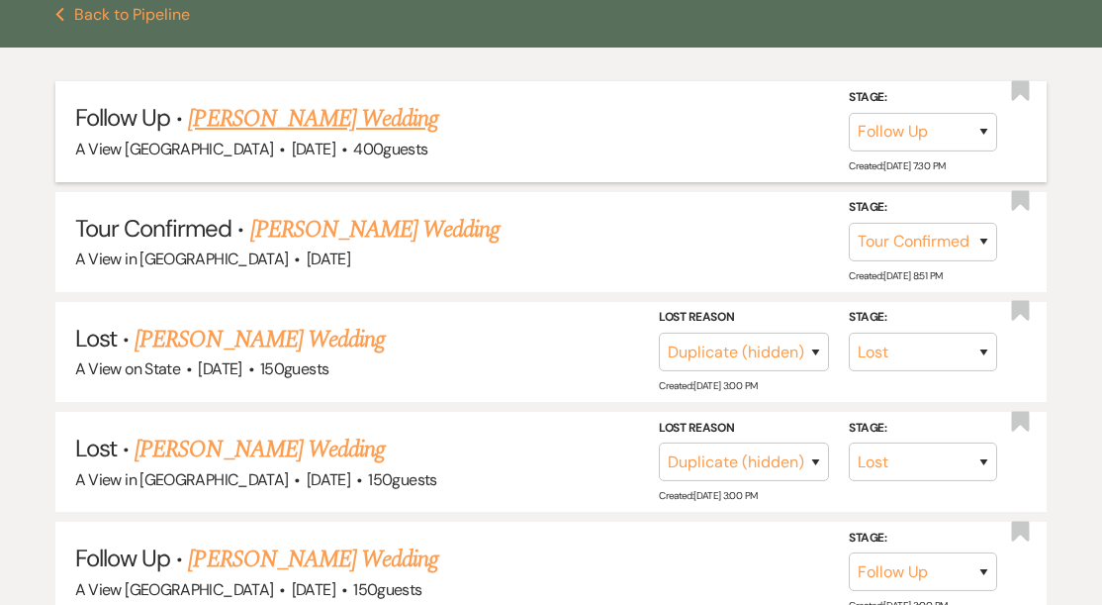
scroll to position [443, 0]
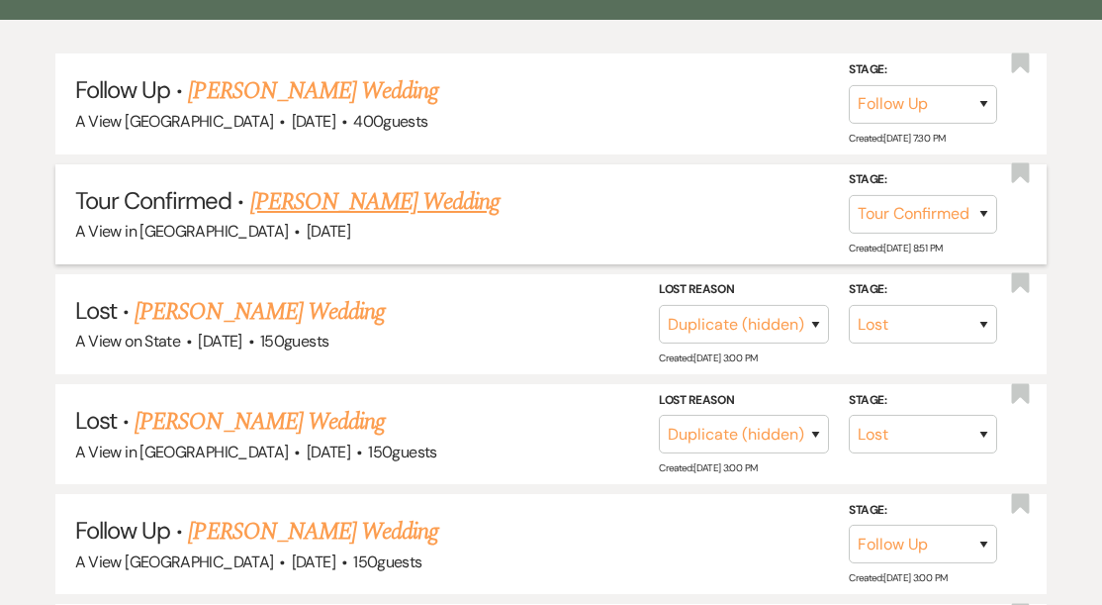
click at [427, 199] on link "[PERSON_NAME] Wedding" at bounding box center [375, 202] width 250 height 36
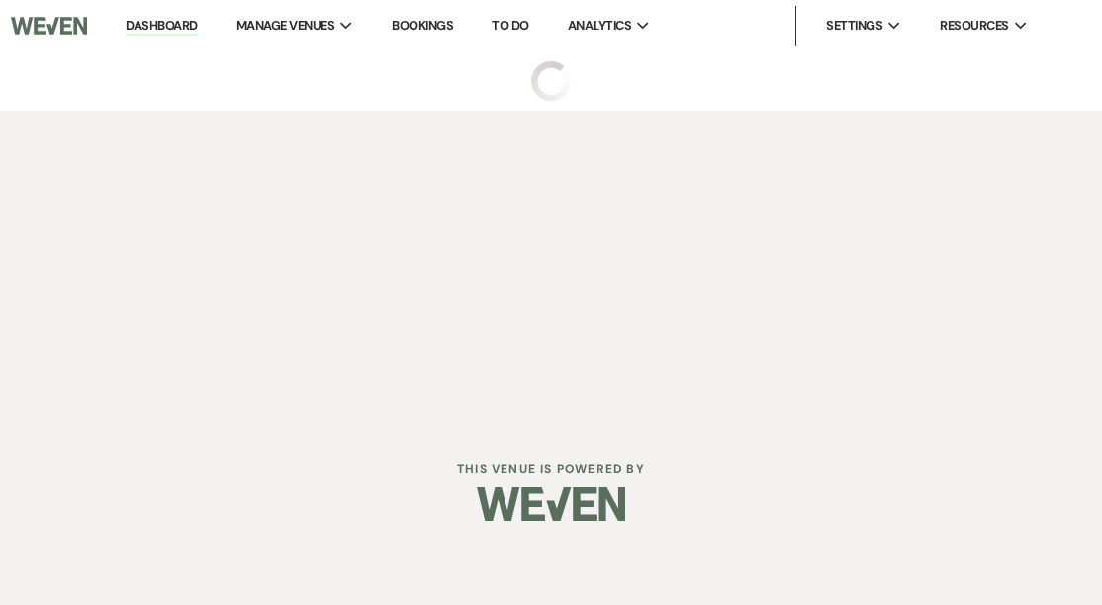
select select "4"
select select "2"
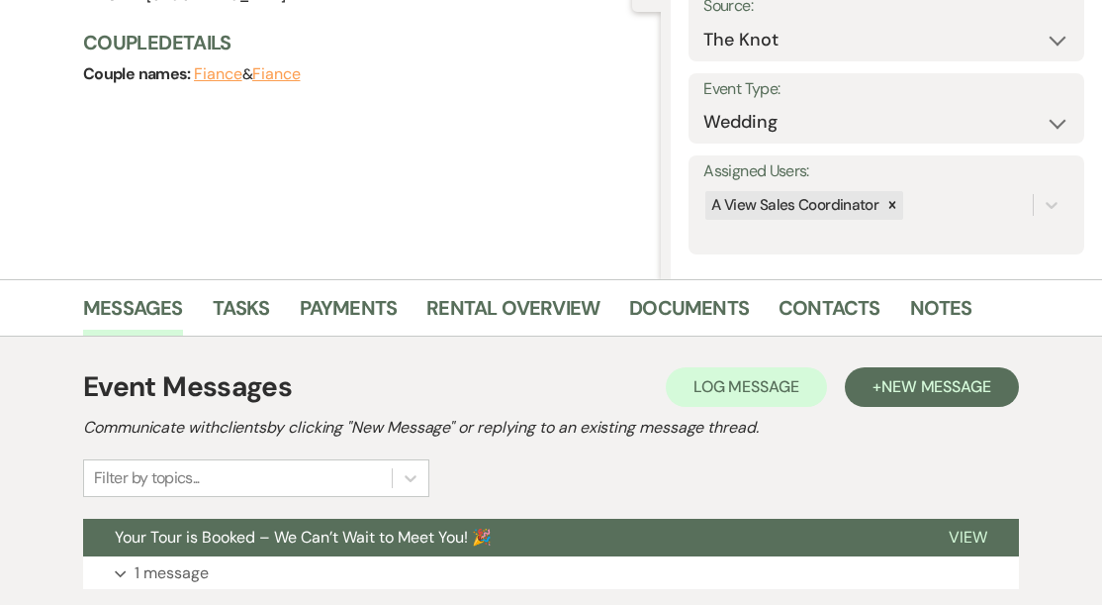
scroll to position [307, 0]
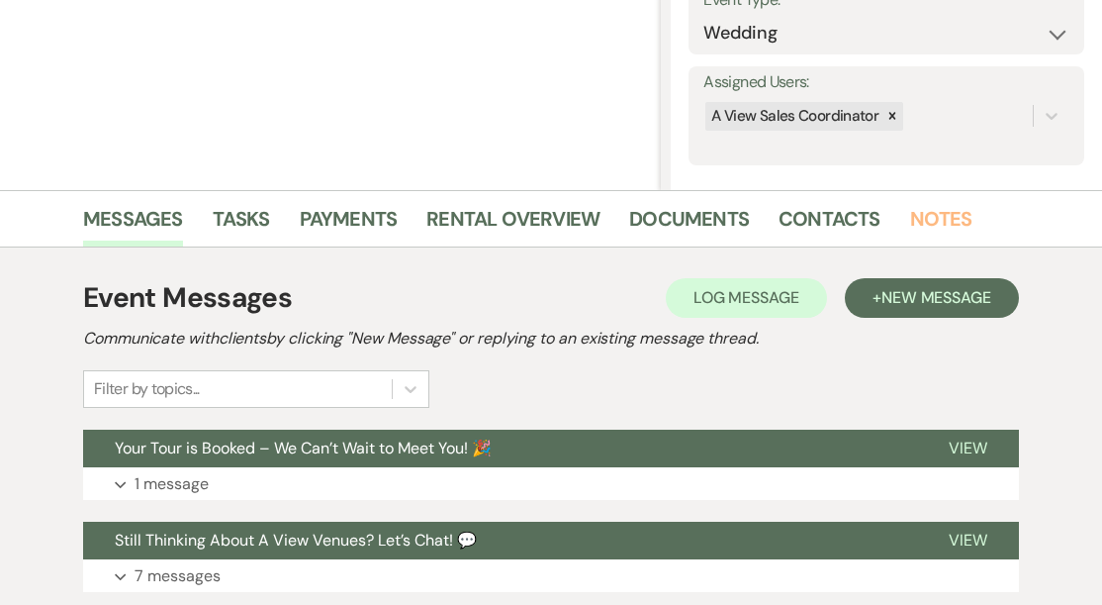
click at [911, 215] on link "Notes" at bounding box center [941, 225] width 62 height 44
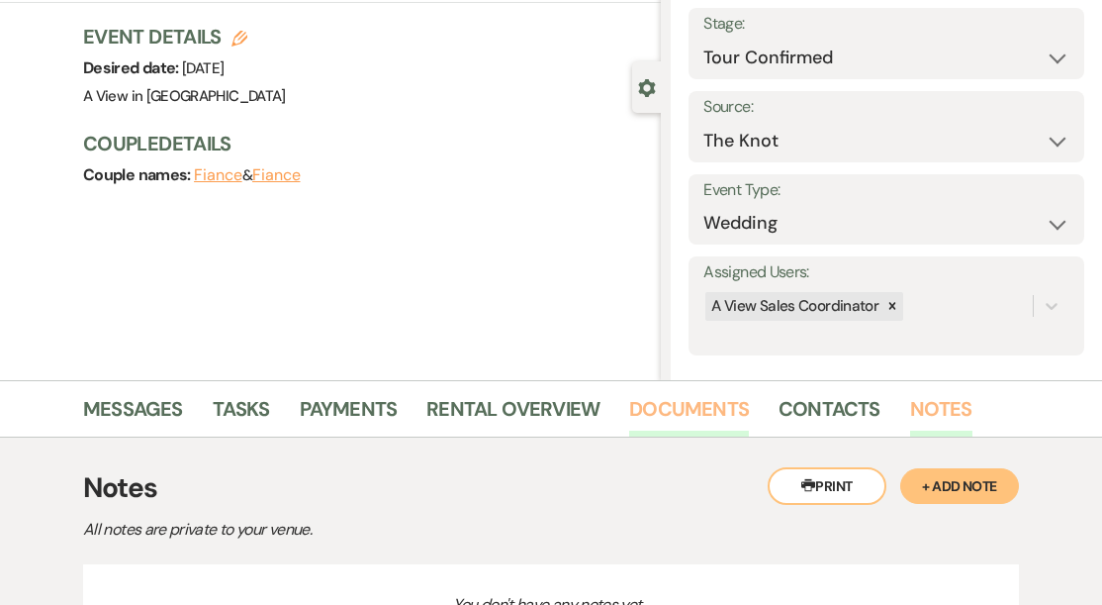
scroll to position [304, 0]
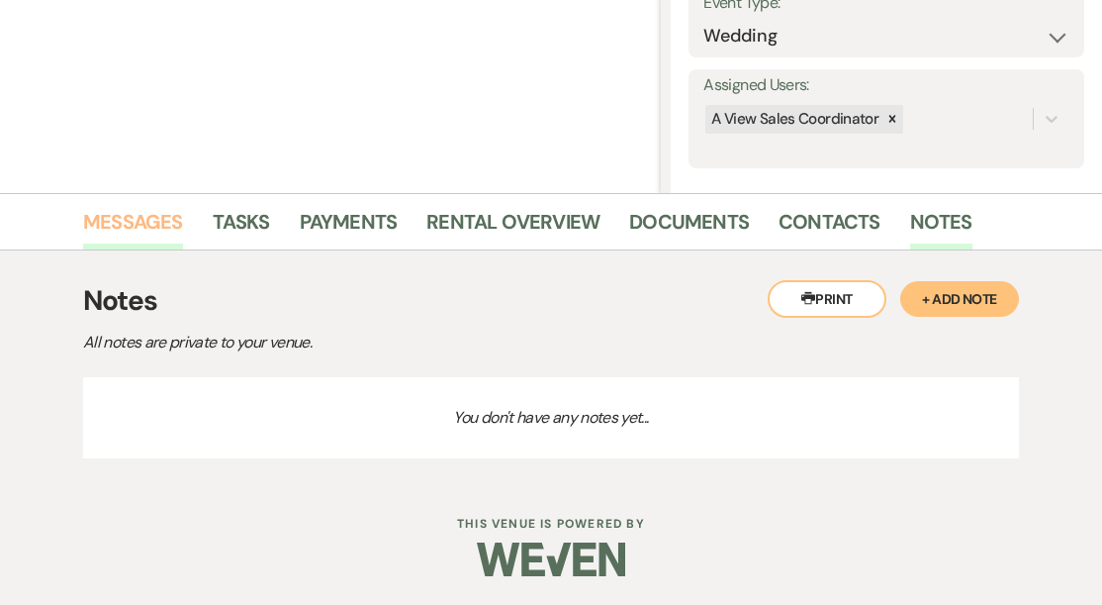
click at [159, 213] on link "Messages" at bounding box center [133, 228] width 100 height 44
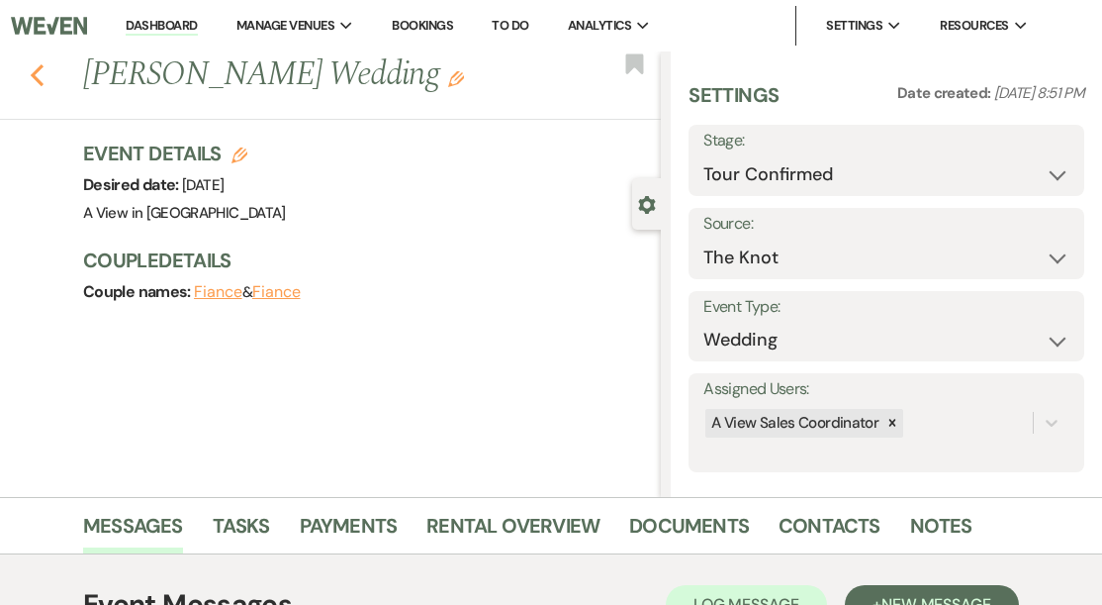
click at [34, 76] on use "button" at bounding box center [37, 75] width 13 height 22
select select "9"
select select "4"
select select "8"
select select "4"
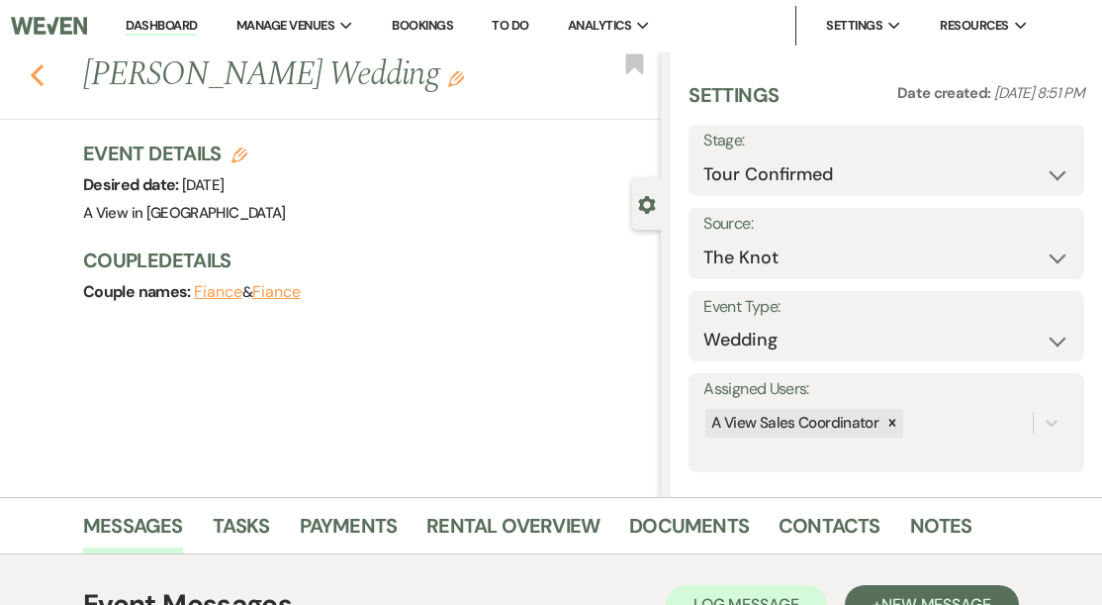
select select "8"
select select "4"
select select "9"
select select "8"
select select "6"
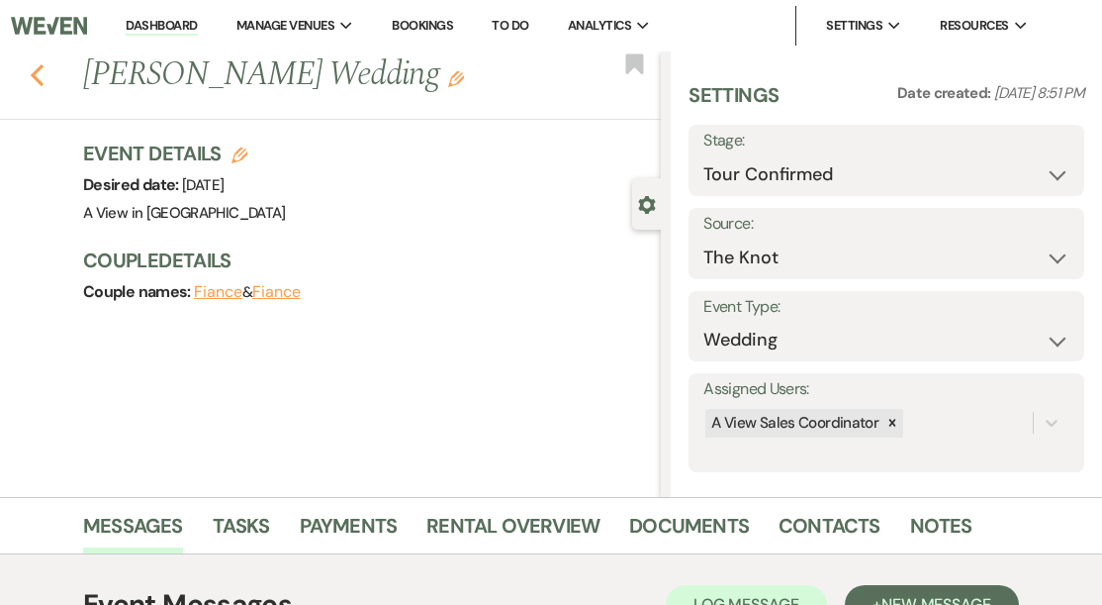
select select "8"
select select "4"
select select "8"
select select "4"
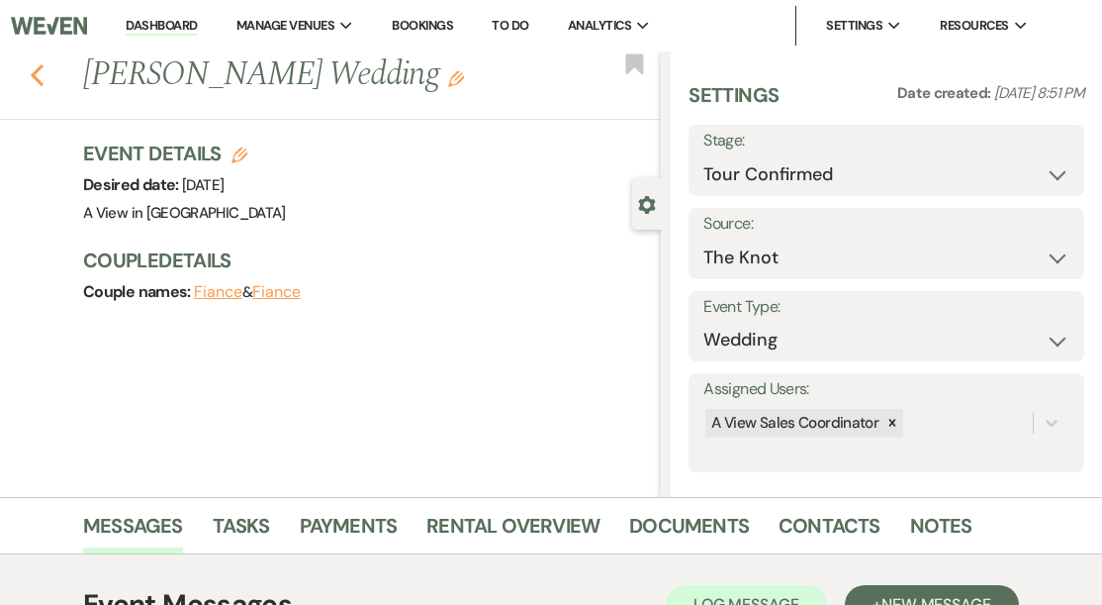
select select "8"
select select "6"
select select "8"
select select "4"
select select "8"
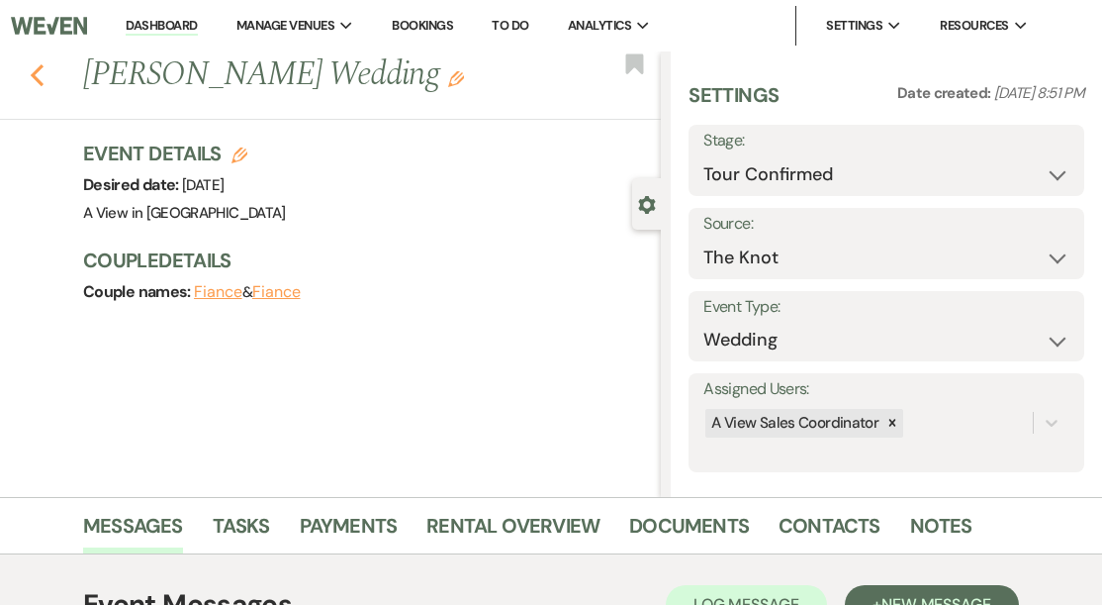
select select "6"
select select "8"
select select "5"
select select "8"
select select "4"
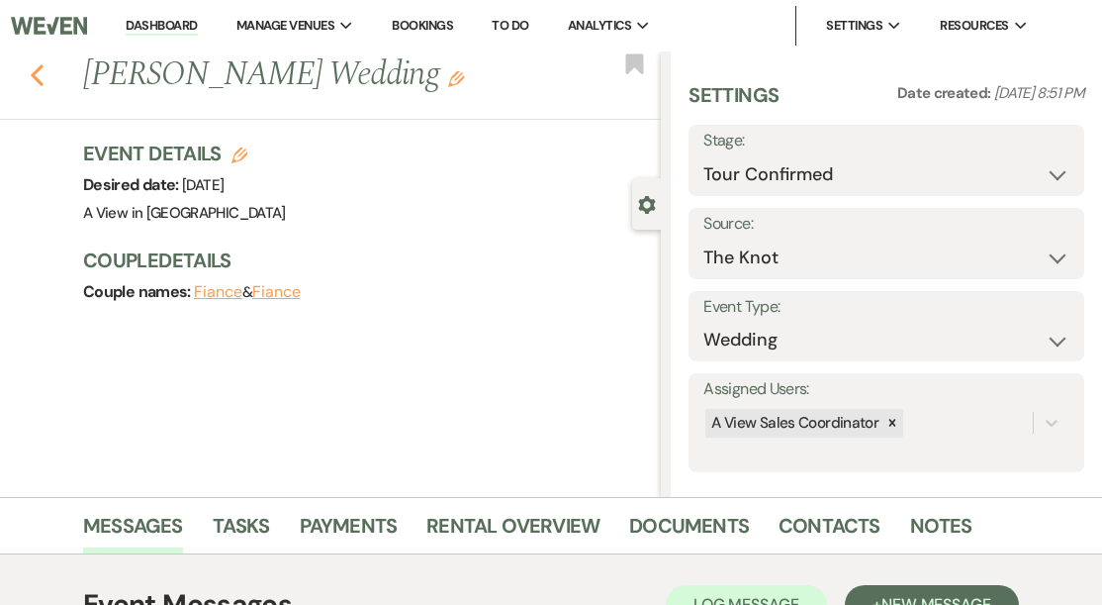
select select "8"
select select "4"
select select "8"
select select "5"
select select "8"
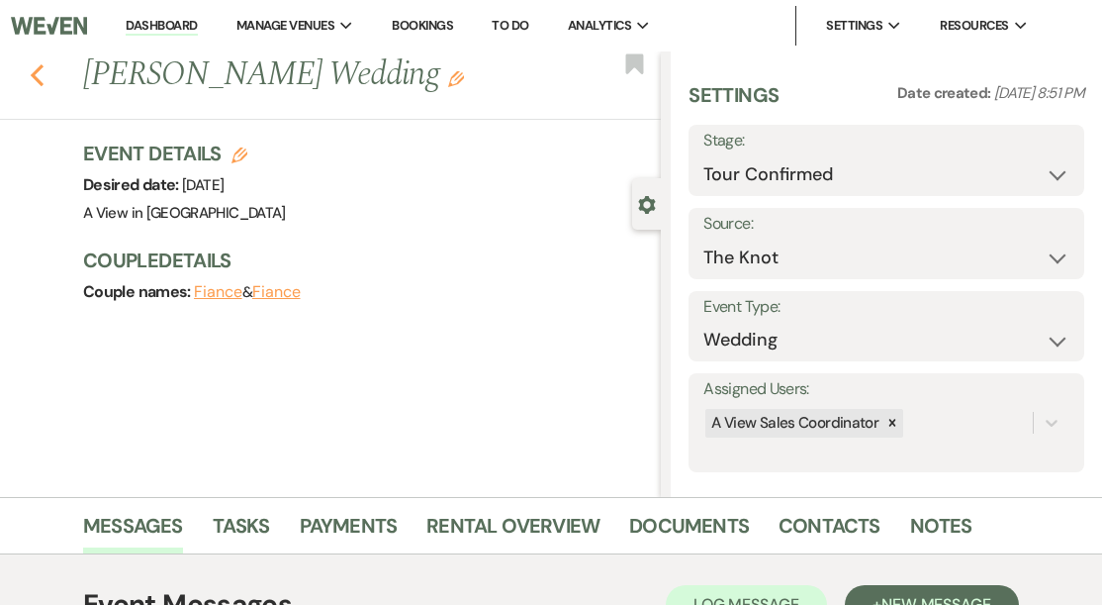
select select "6"
select select "5"
select select "8"
select select "5"
select select "8"
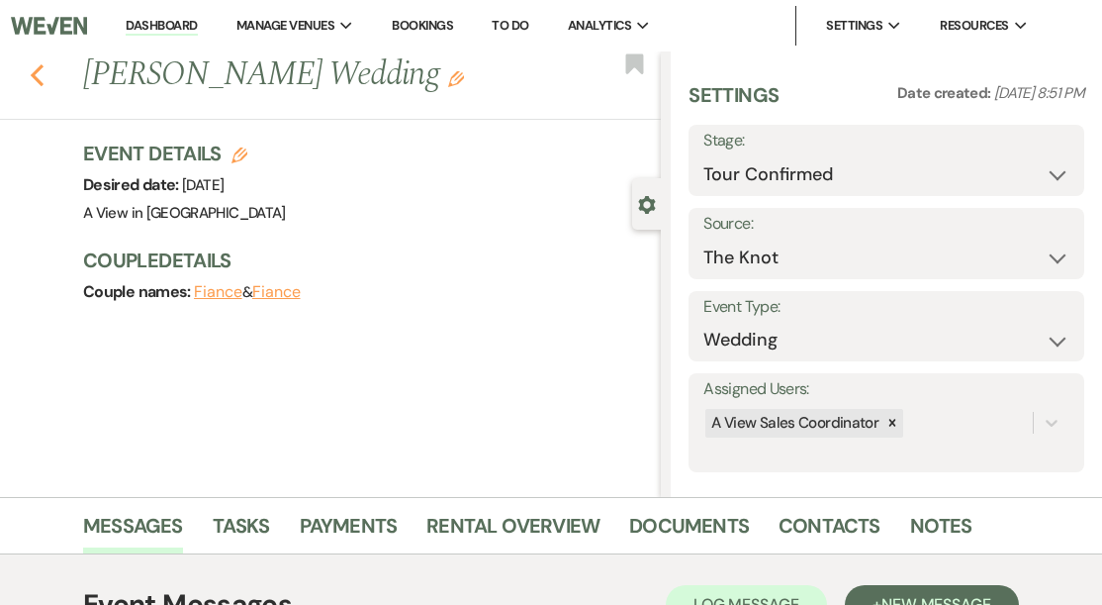
select select "4"
select select "8"
select select "5"
select select "8"
select select "5"
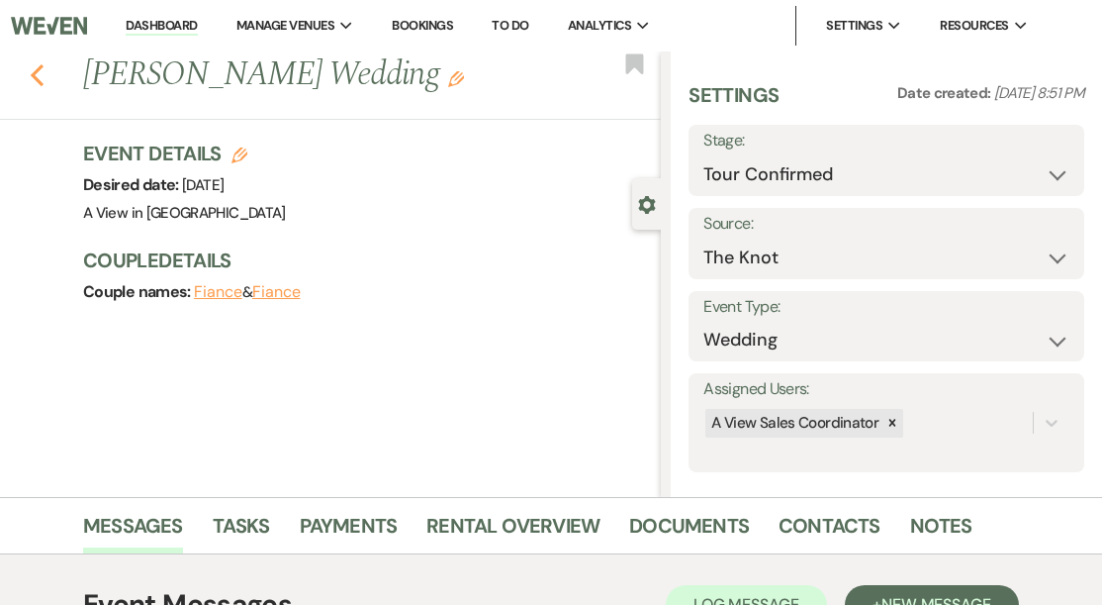
select select "8"
select select "5"
select select "8"
select select "5"
select select "8"
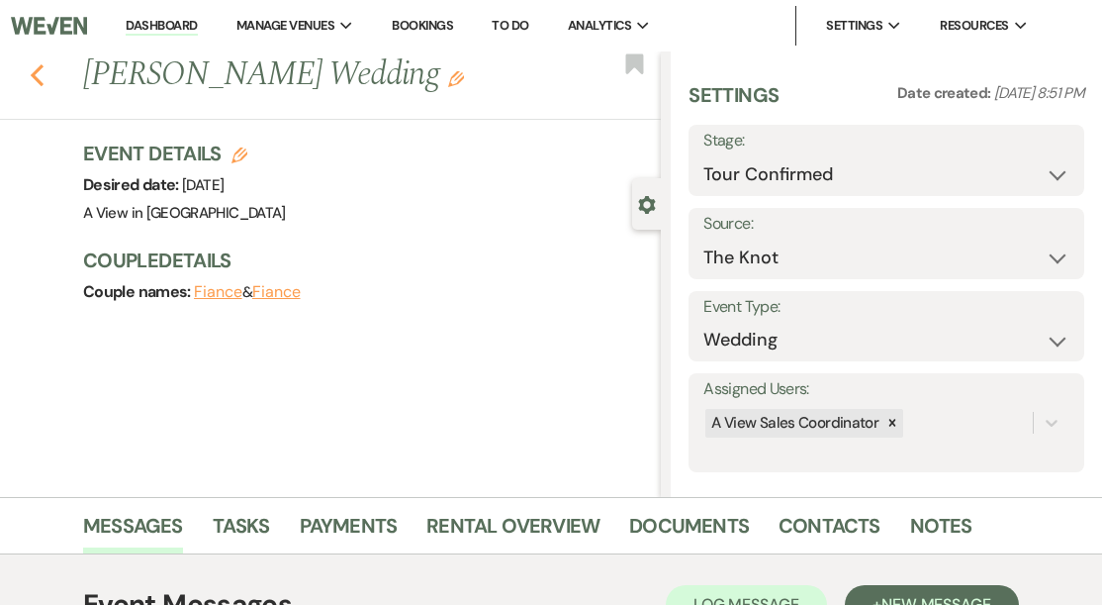
select select "4"
select select "8"
select select "5"
select select "8"
select select "4"
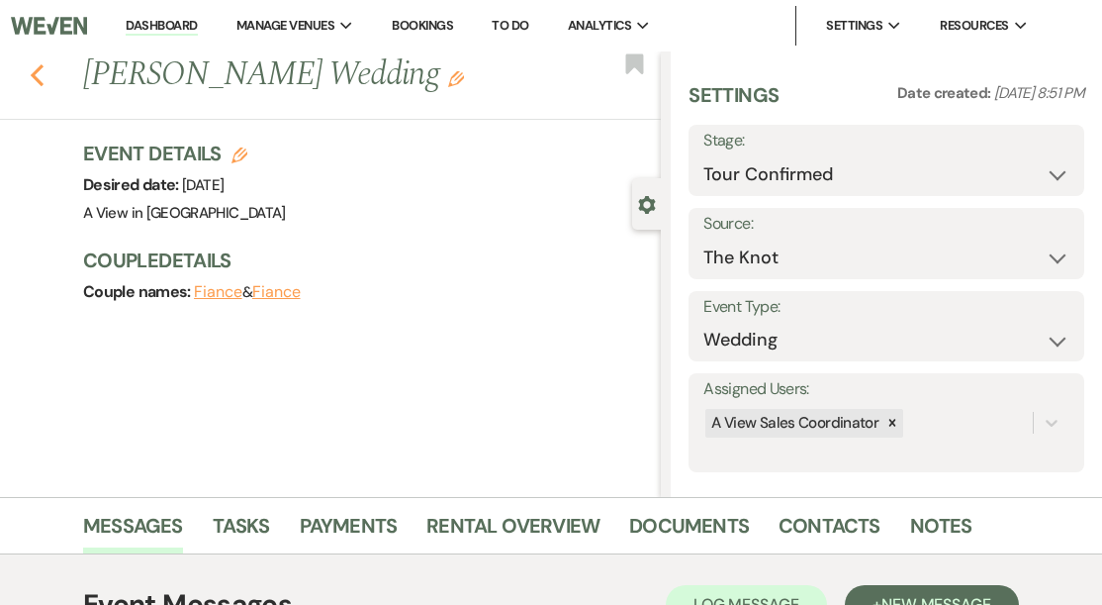
select select "8"
select select "5"
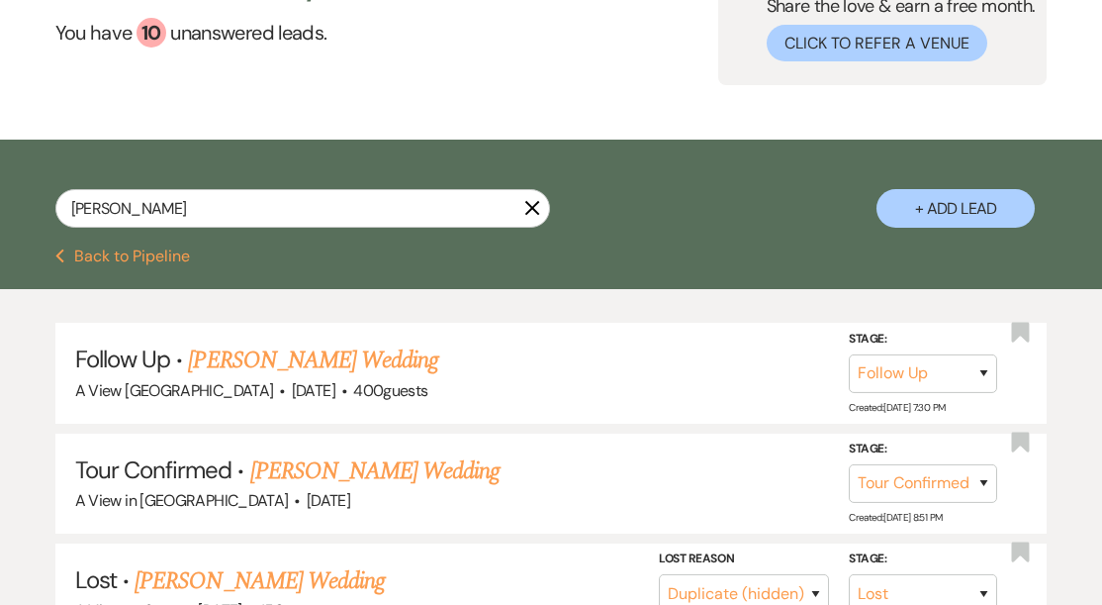
scroll to position [197, 0]
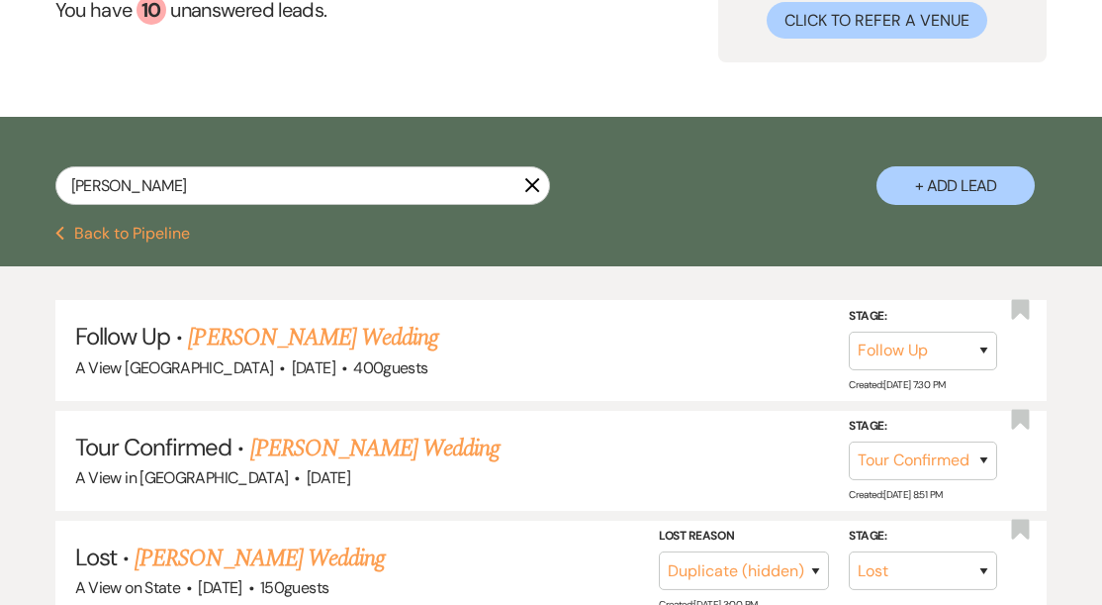
click at [535, 182] on use "button" at bounding box center [532, 185] width 15 height 15
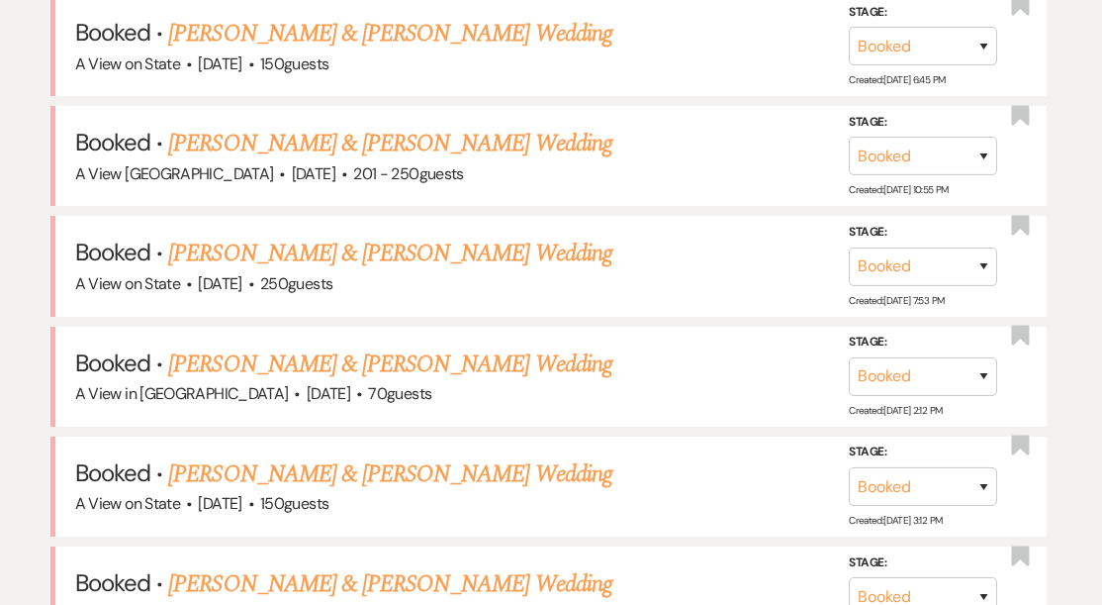
scroll to position [859, 0]
